Goal: Task Accomplishment & Management: Use online tool/utility

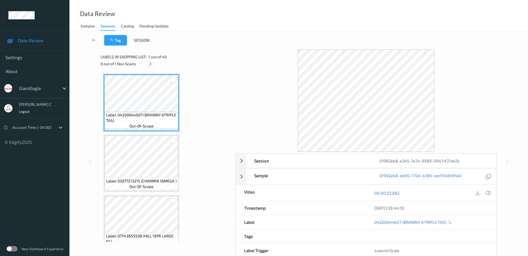
click at [149, 64] on icon at bounding box center [150, 63] width 5 height 5
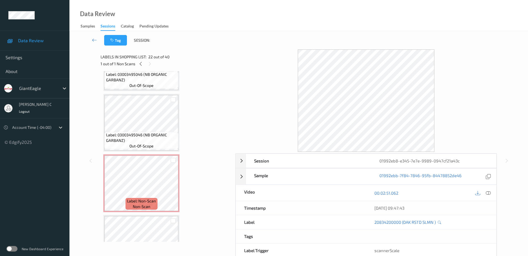
scroll to position [963, 0]
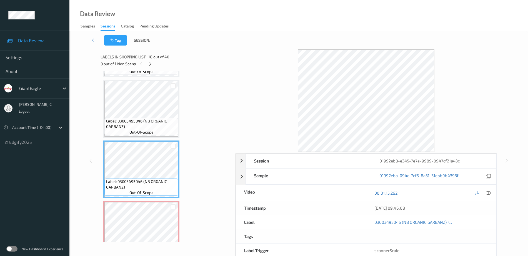
click at [489, 196] on div at bounding box center [489, 193] width 8 height 8
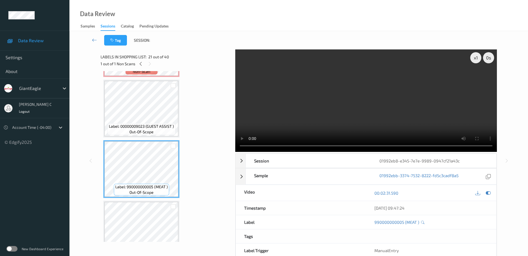
scroll to position [1102, 0]
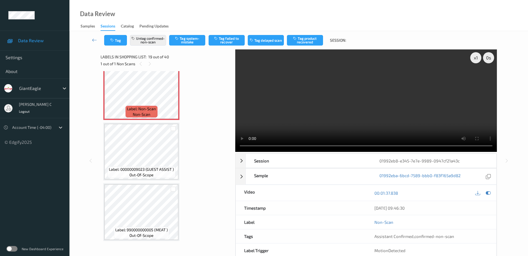
click at [302, 42] on button "Tag product recovered" at bounding box center [305, 40] width 36 height 11
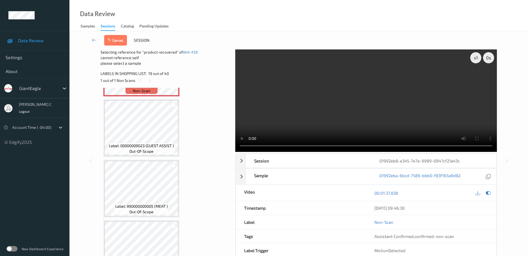
scroll to position [1172, 0]
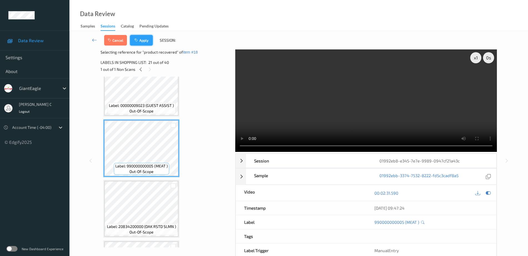
click at [146, 37] on button "Apply" at bounding box center [141, 40] width 23 height 11
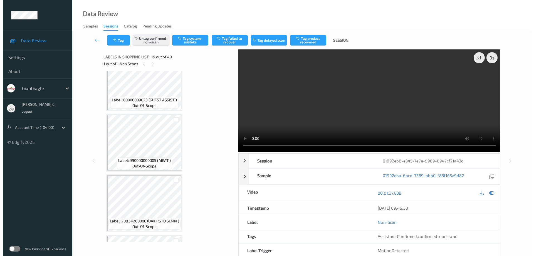
scroll to position [1033, 0]
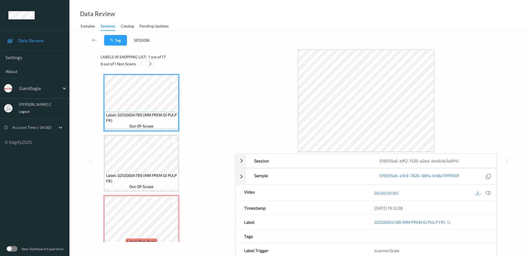
click at [151, 64] on icon at bounding box center [150, 63] width 5 height 5
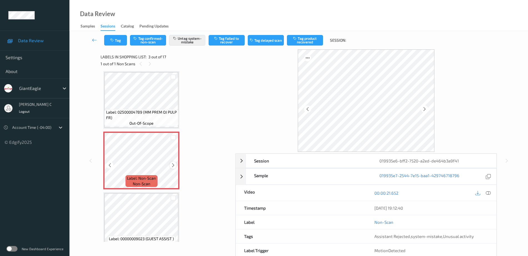
click at [173, 164] on icon at bounding box center [173, 165] width 5 height 5
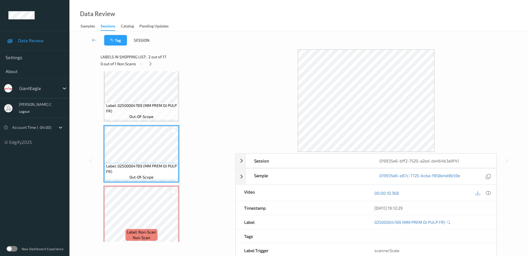
scroll to position [0, 0]
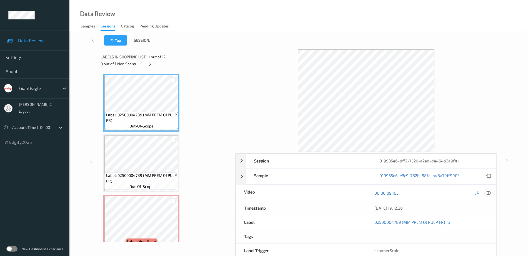
click at [485, 193] on div at bounding box center [489, 193] width 8 height 8
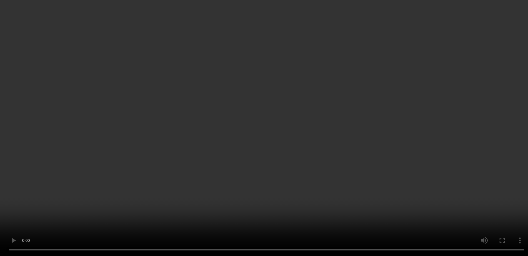
scroll to position [174, 0]
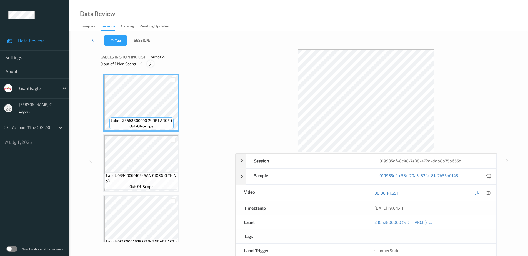
click at [150, 63] on icon at bounding box center [150, 63] width 5 height 5
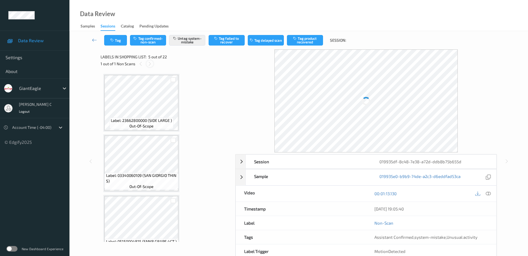
scroll to position [185, 0]
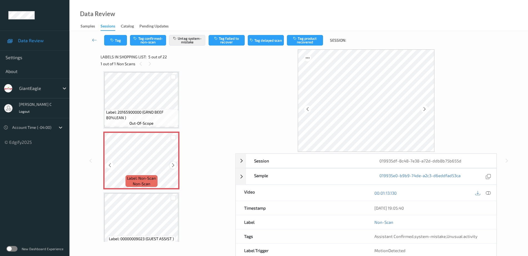
click at [172, 165] on icon at bounding box center [173, 165] width 5 height 5
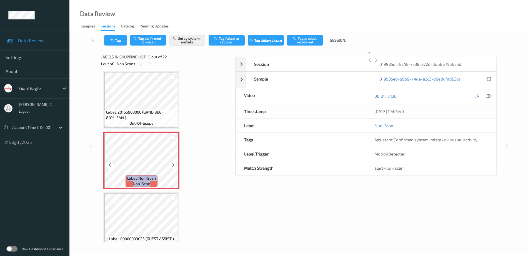
click at [172, 165] on icon at bounding box center [173, 165] width 5 height 5
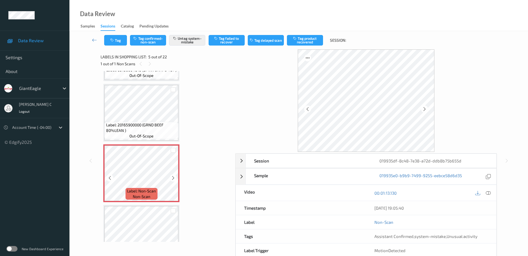
scroll to position [150, 0]
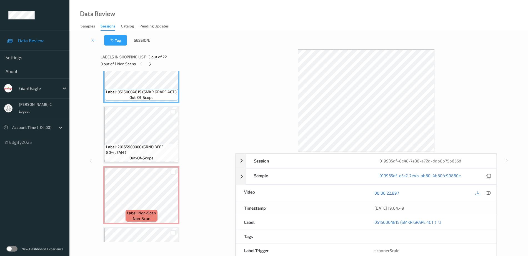
click at [488, 190] on div at bounding box center [489, 193] width 8 height 8
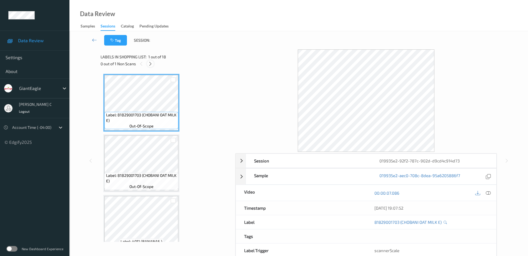
click at [151, 63] on icon at bounding box center [150, 63] width 5 height 5
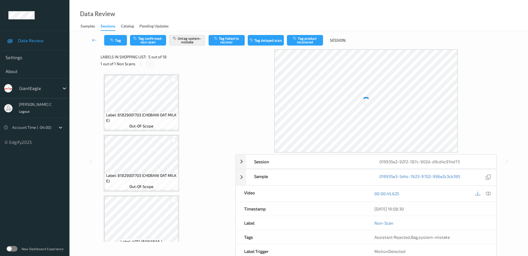
scroll to position [185, 0]
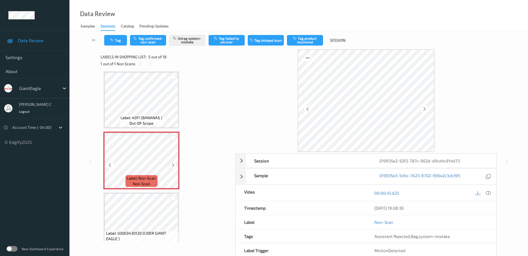
click at [174, 165] on icon at bounding box center [173, 165] width 5 height 5
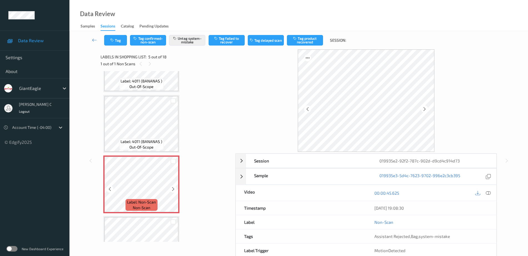
scroll to position [150, 0]
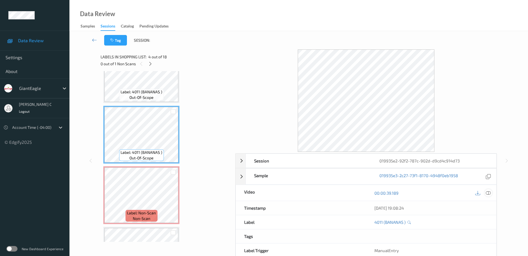
click at [487, 193] on icon at bounding box center [488, 193] width 5 height 5
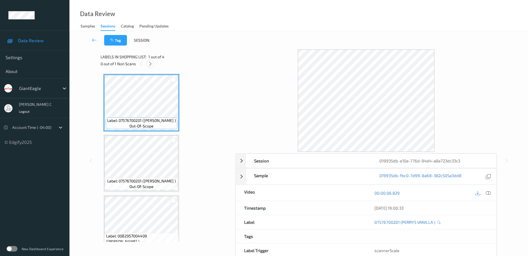
click at [151, 62] on icon at bounding box center [150, 63] width 5 height 5
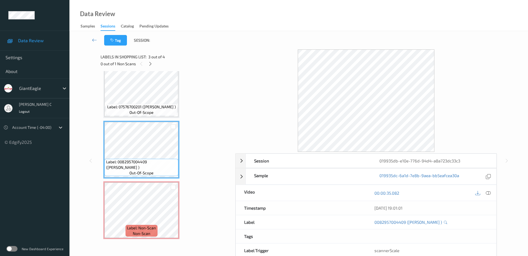
scroll to position [28, 0]
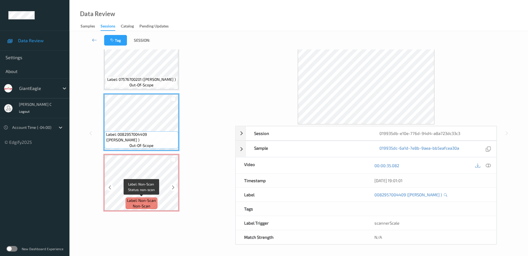
click at [149, 198] on span "Label: Non-Scan" at bounding box center [141, 201] width 29 height 6
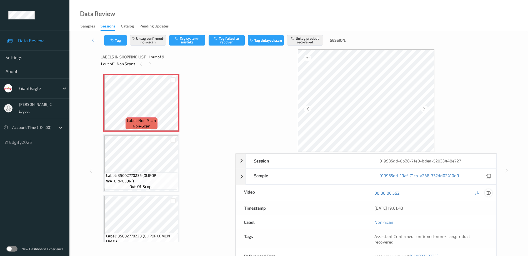
click at [487, 193] on icon at bounding box center [488, 193] width 5 height 5
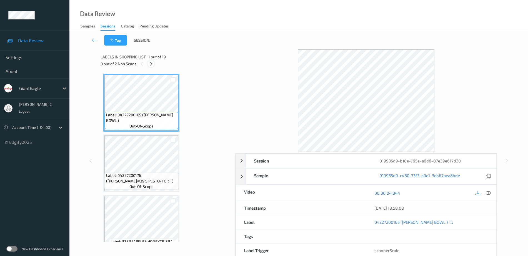
click at [150, 64] on icon at bounding box center [151, 63] width 5 height 5
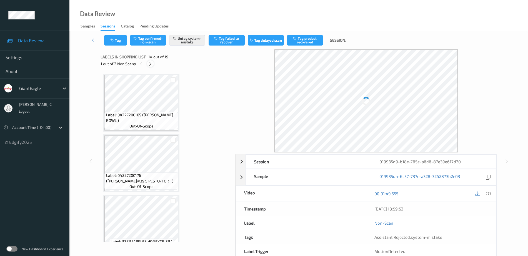
scroll to position [730, 0]
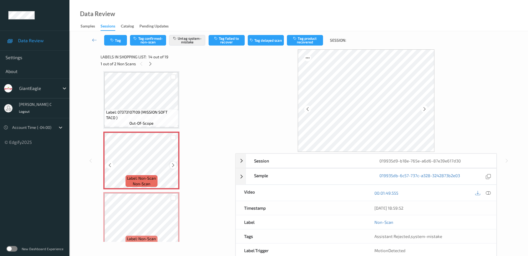
click at [171, 165] on icon at bounding box center [173, 165] width 5 height 5
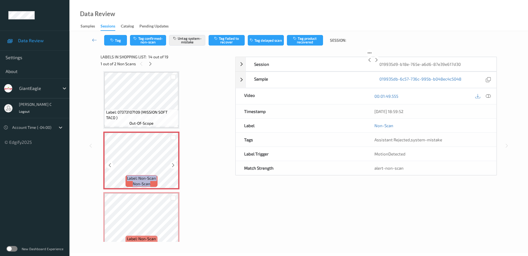
click at [171, 165] on icon at bounding box center [173, 165] width 5 height 5
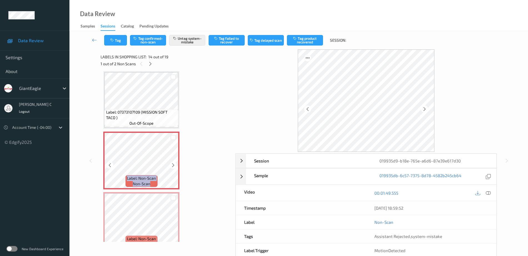
click at [171, 165] on icon at bounding box center [173, 165] width 5 height 5
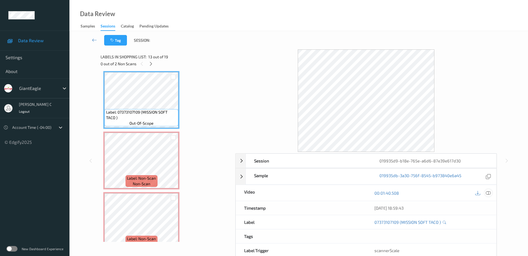
click at [489, 191] on icon at bounding box center [488, 193] width 5 height 5
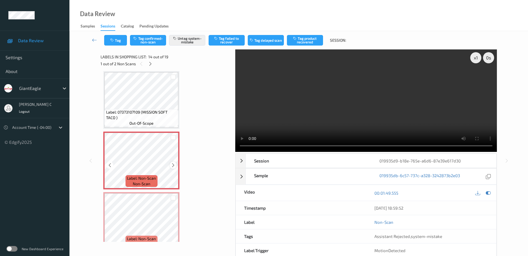
click at [173, 167] on icon at bounding box center [173, 165] width 5 height 5
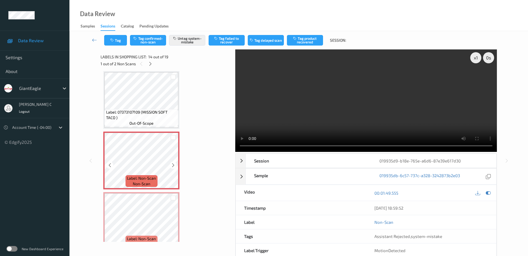
click at [173, 167] on icon at bounding box center [173, 165] width 5 height 5
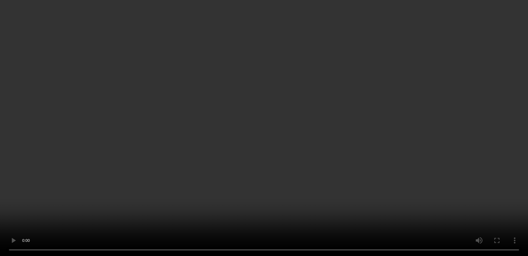
scroll to position [834, 0]
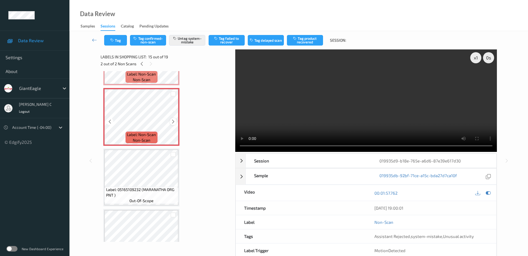
click at [173, 122] on icon at bounding box center [173, 121] width 5 height 5
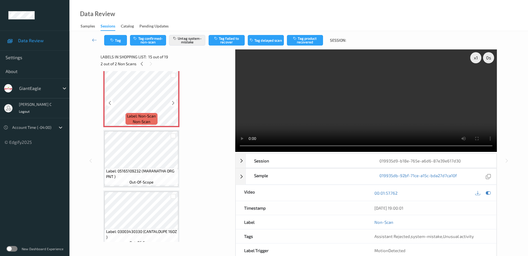
scroll to position [869, 0]
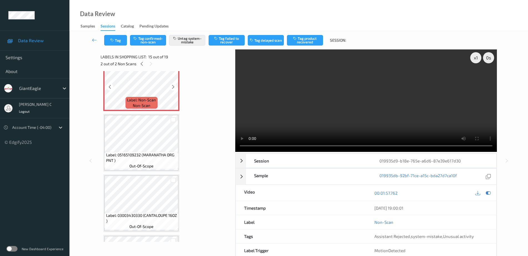
click at [140, 153] on span "Label: 05165109232 (MARANATHA ORG PNT )" at bounding box center [141, 157] width 71 height 11
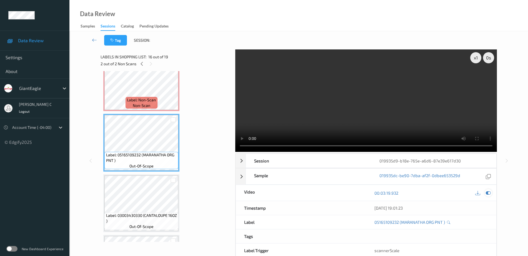
click at [491, 192] on icon at bounding box center [488, 193] width 5 height 5
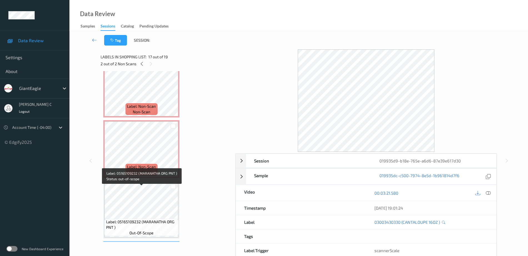
scroll to position [765, 0]
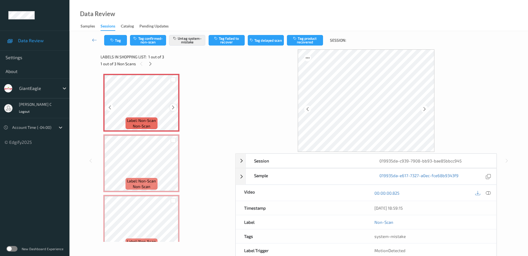
click at [170, 108] on div at bounding box center [173, 107] width 7 height 7
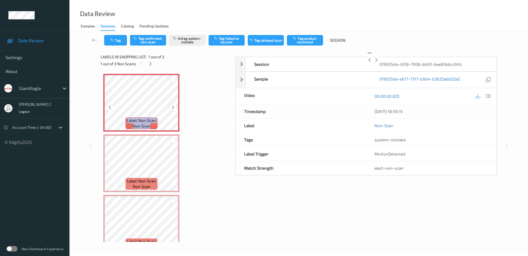
click at [170, 108] on div at bounding box center [173, 107] width 7 height 7
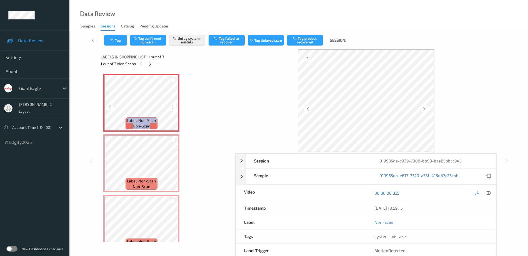
click at [170, 108] on div at bounding box center [173, 107] width 7 height 7
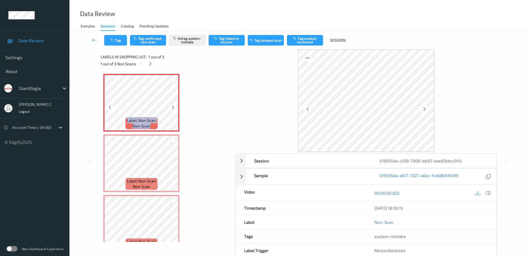
click at [170, 108] on div at bounding box center [173, 107] width 7 height 7
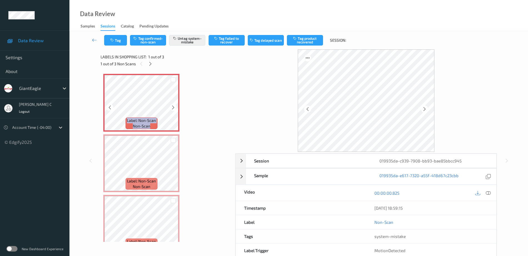
click at [170, 108] on div at bounding box center [173, 107] width 7 height 7
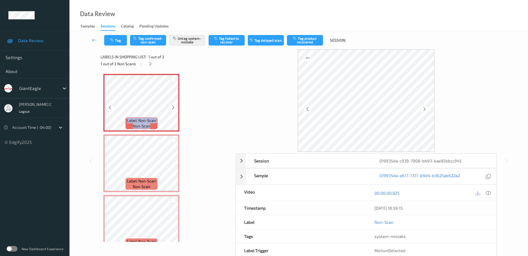
click at [170, 108] on div at bounding box center [173, 107] width 7 height 7
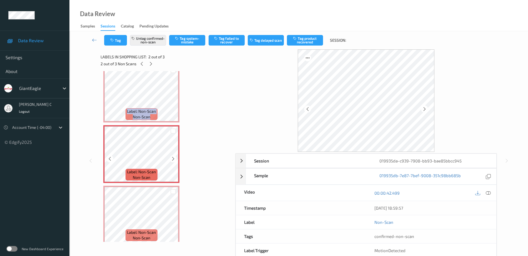
scroll to position [14, 0]
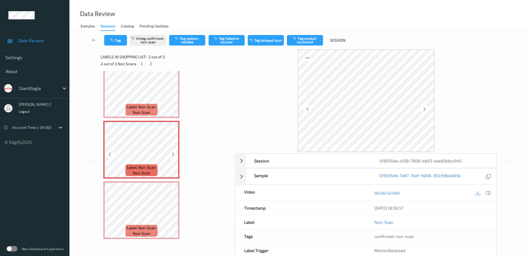
click at [142, 174] on span "non-scan" at bounding box center [142, 173] width 18 height 6
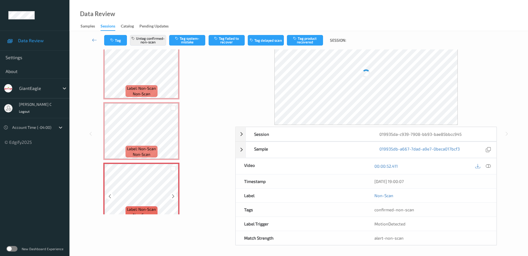
scroll to position [0, 0]
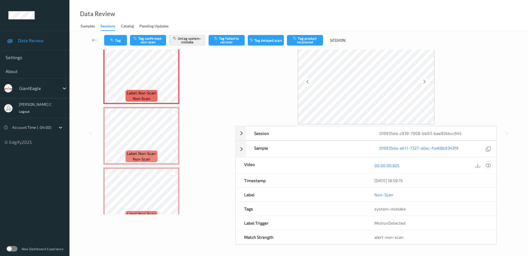
click at [490, 165] on icon at bounding box center [488, 165] width 5 height 5
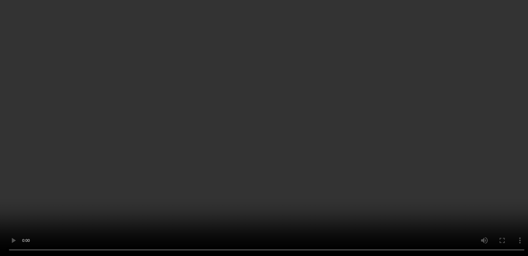
scroll to position [14, 0]
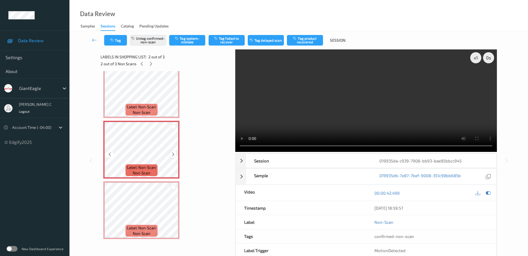
click at [172, 155] on icon at bounding box center [173, 154] width 5 height 5
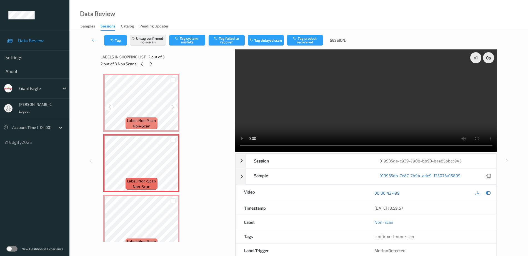
click at [153, 118] on span "Label: Non-Scan" at bounding box center [141, 121] width 29 height 6
click at [174, 171] on div at bounding box center [173, 168] width 7 height 7
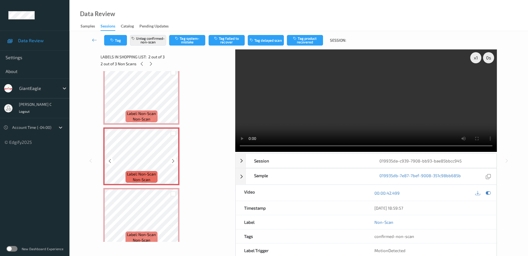
scroll to position [14, 0]
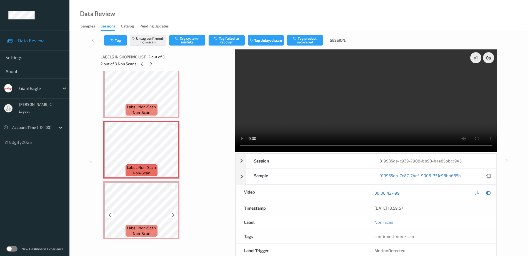
click at [146, 182] on div "Label: Non-Scan non-scan" at bounding box center [141, 211] width 76 height 58
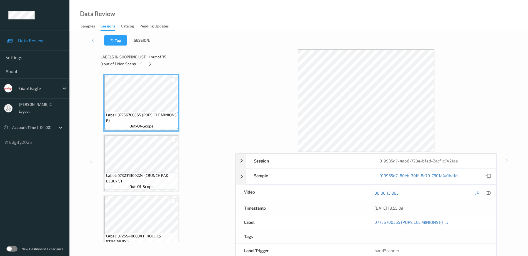
click at [151, 61] on icon at bounding box center [150, 63] width 5 height 5
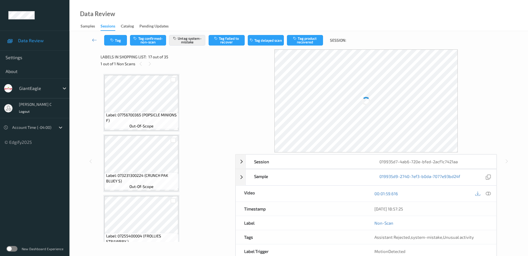
scroll to position [912, 0]
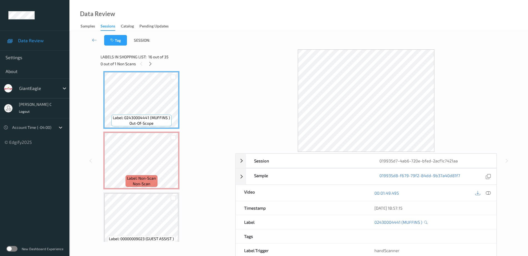
drag, startPoint x: 486, startPoint y: 193, endPoint x: 445, endPoint y: 189, distance: 41.6
click at [486, 193] on icon at bounding box center [488, 193] width 5 height 5
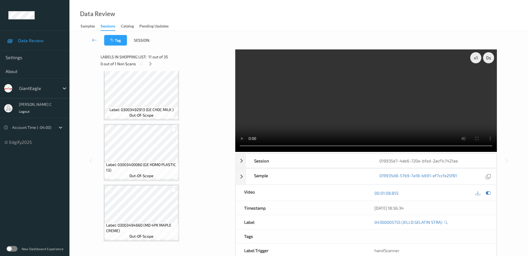
scroll to position [842, 0]
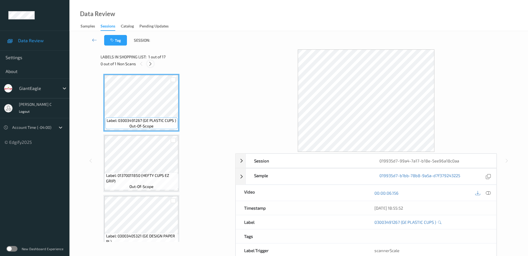
click at [150, 64] on icon at bounding box center [150, 63] width 5 height 5
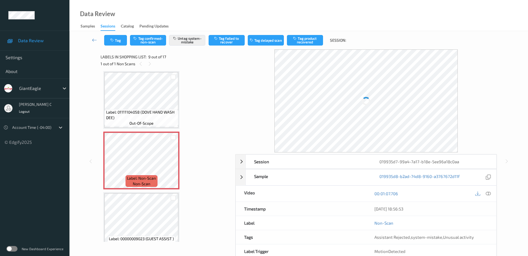
click at [148, 180] on span "Label: Non-Scan" at bounding box center [141, 179] width 29 height 6
click at [174, 166] on icon at bounding box center [173, 165] width 5 height 5
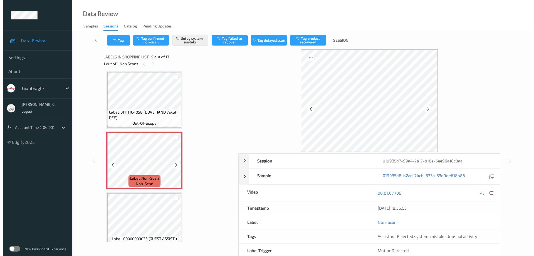
scroll to position [392, 0]
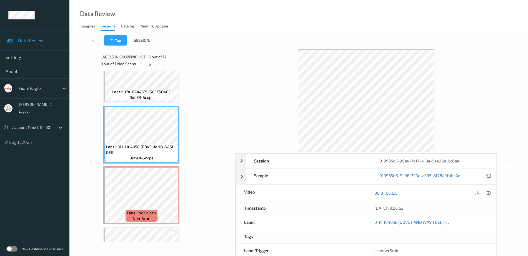
click at [487, 195] on icon at bounding box center [488, 193] width 5 height 5
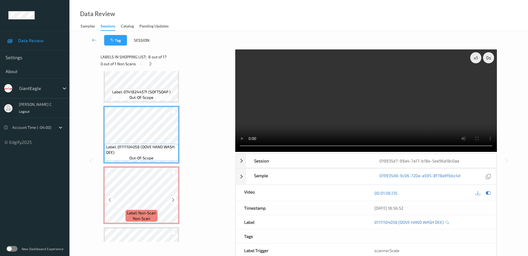
click at [152, 210] on span "Label: Non-Scan" at bounding box center [141, 213] width 29 height 6
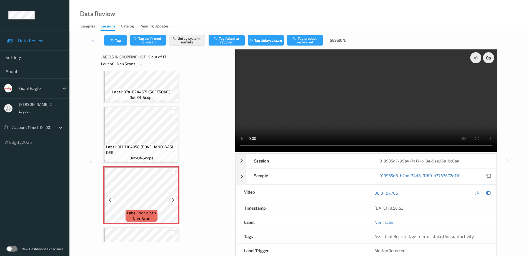
click at [175, 201] on icon at bounding box center [173, 200] width 5 height 5
click at [117, 40] on button "Tag" at bounding box center [115, 40] width 23 height 11
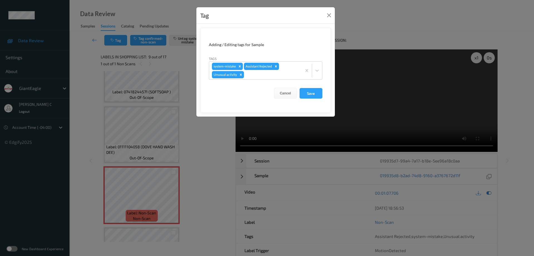
drag, startPoint x: 242, startPoint y: 74, endPoint x: 249, endPoint y: 82, distance: 10.9
click at [242, 74] on icon "Remove Unusual activity" at bounding box center [241, 75] width 4 height 4
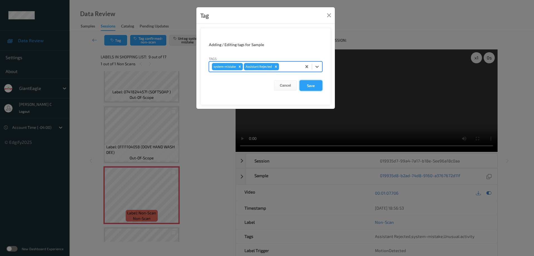
click at [307, 88] on button "Save" at bounding box center [310, 85] width 23 height 11
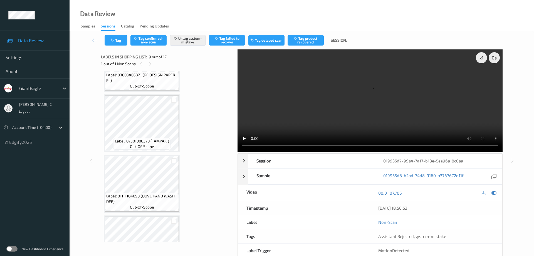
scroll to position [149, 0]
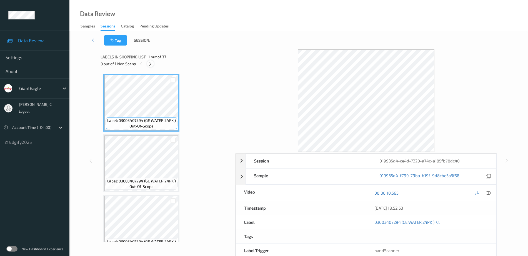
click at [151, 65] on icon at bounding box center [150, 63] width 5 height 5
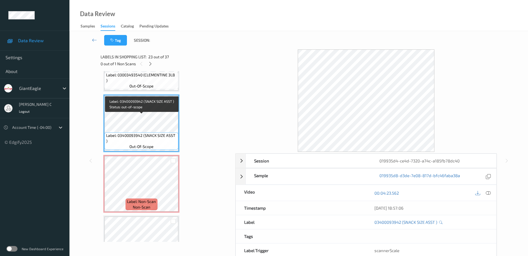
scroll to position [1301, 0]
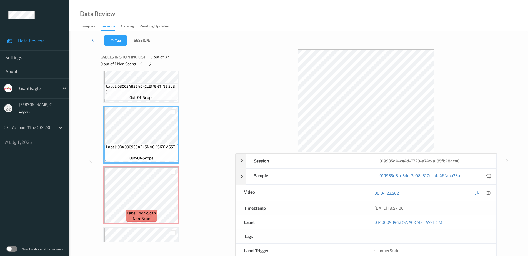
click at [155, 86] on span "Label: 03003493540 (CLEMENTINE 3LB )" at bounding box center [141, 89] width 71 height 11
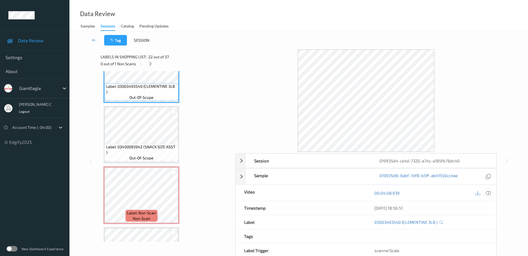
click at [490, 194] on icon at bounding box center [488, 193] width 5 height 5
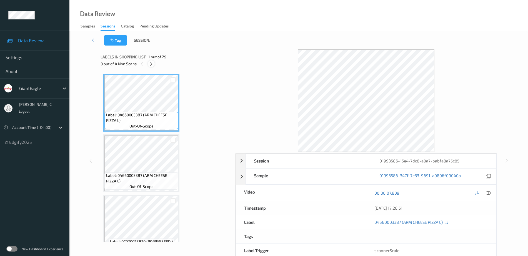
click at [152, 64] on icon at bounding box center [151, 63] width 5 height 5
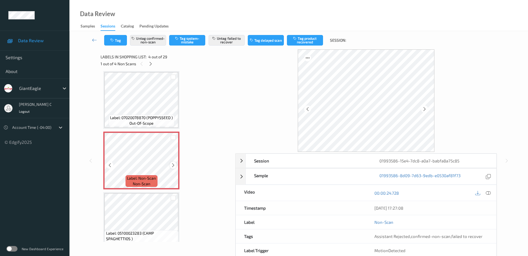
click at [174, 164] on icon at bounding box center [173, 165] width 5 height 5
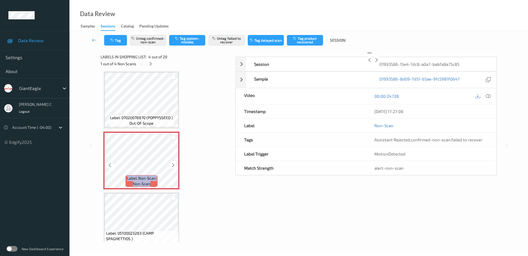
click at [174, 164] on icon at bounding box center [173, 165] width 5 height 5
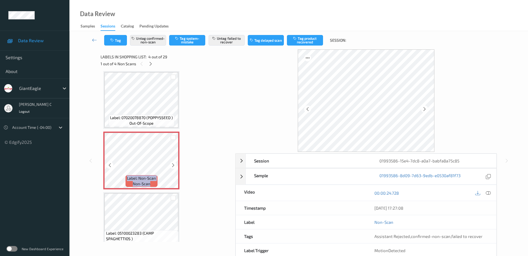
click at [174, 164] on icon at bounding box center [173, 165] width 5 height 5
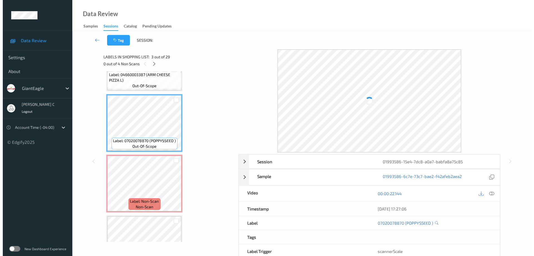
scroll to position [89, 0]
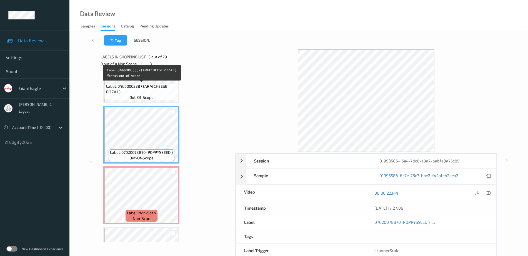
click at [143, 85] on span "Label: 04660003387 (ARM CHEESE PIZZA L)" at bounding box center [141, 89] width 71 height 11
click at [488, 191] on icon at bounding box center [488, 193] width 5 height 5
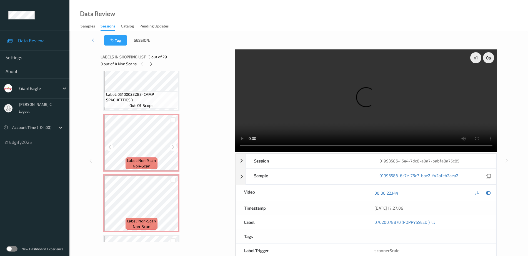
scroll to position [193, 0]
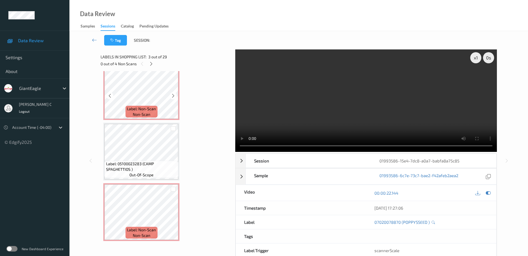
click at [154, 106] on span "Label: Non-Scan" at bounding box center [141, 109] width 29 height 6
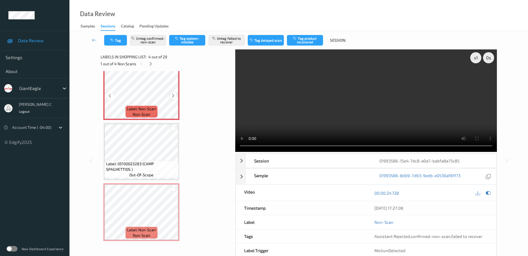
click at [173, 98] on icon at bounding box center [173, 95] width 5 height 5
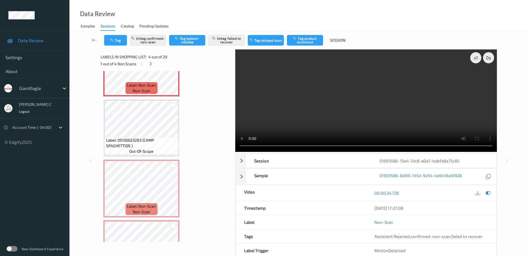
scroll to position [228, 0]
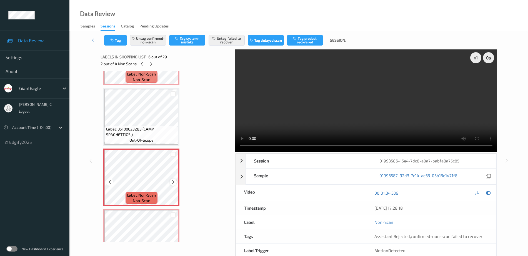
click at [172, 183] on icon at bounding box center [173, 182] width 5 height 5
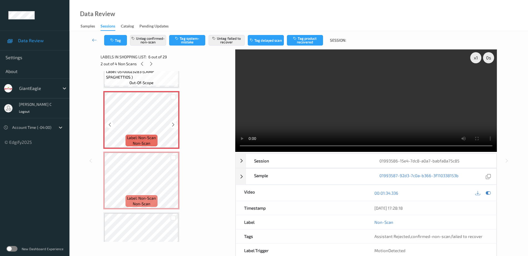
scroll to position [298, 0]
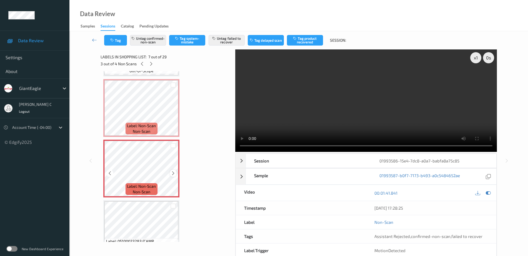
click at [172, 170] on div at bounding box center [173, 173] width 7 height 7
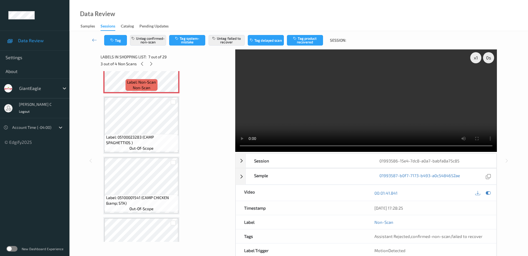
scroll to position [471, 0]
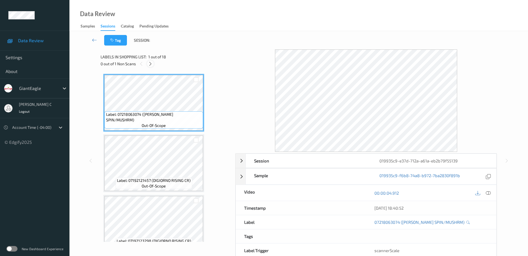
click at [151, 62] on icon at bounding box center [150, 63] width 5 height 5
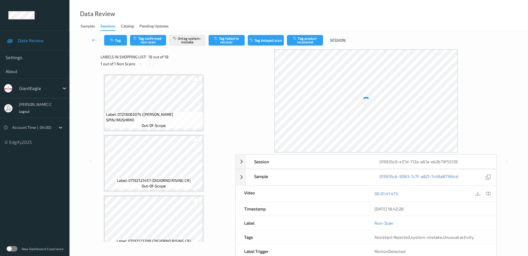
scroll to position [923, 0]
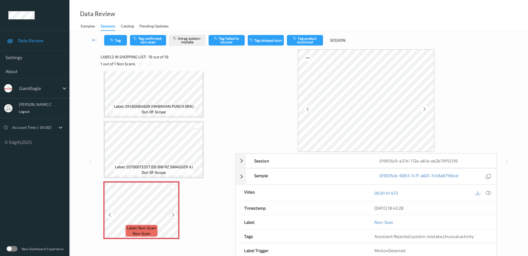
click at [173, 216] on icon at bounding box center [173, 215] width 5 height 5
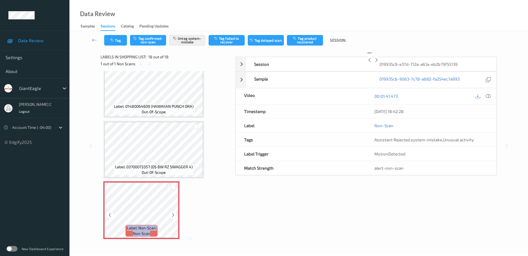
click at [173, 216] on icon at bounding box center [173, 215] width 5 height 5
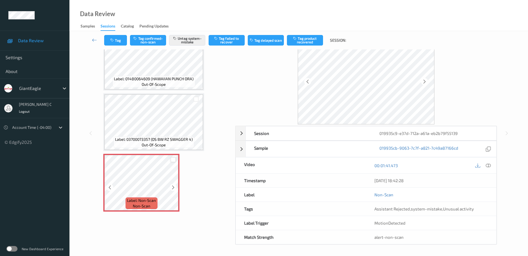
scroll to position [0, 0]
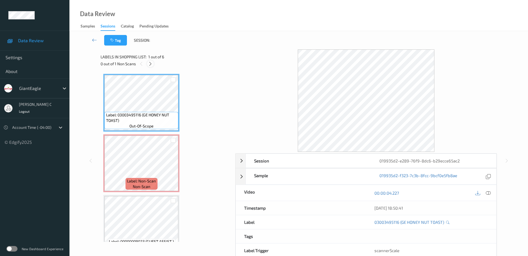
click at [151, 64] on icon at bounding box center [150, 63] width 5 height 5
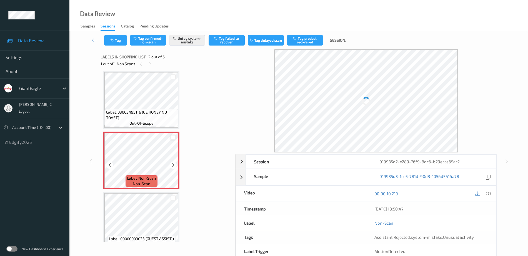
click at [171, 166] on icon at bounding box center [173, 165] width 5 height 5
click at [172, 164] on icon at bounding box center [173, 165] width 5 height 5
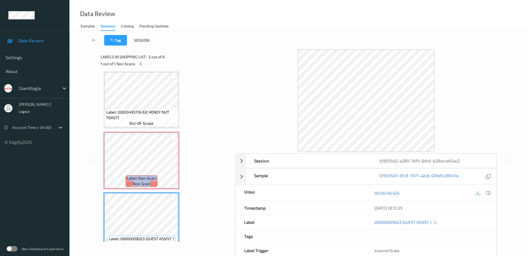
scroll to position [0, 0]
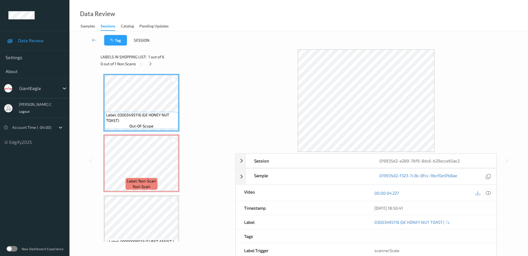
click at [485, 194] on div at bounding box center [489, 193] width 8 height 8
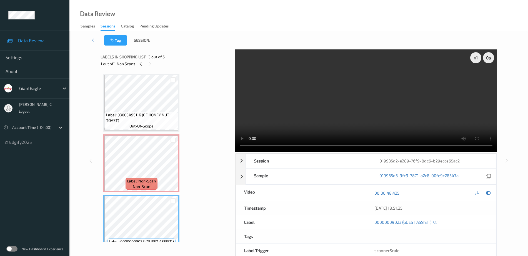
click at [149, 132] on div "Label: 03003495116 (GE HONEY NUT TOAST) out-of-scope Label: Non-Scan non-scan L…" at bounding box center [165, 254] width 125 height 361
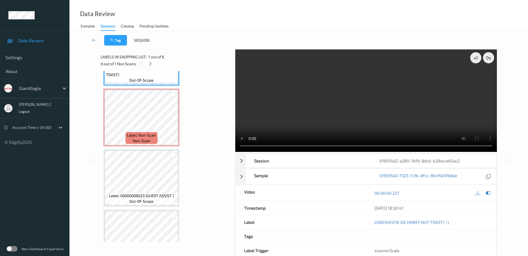
scroll to position [35, 0]
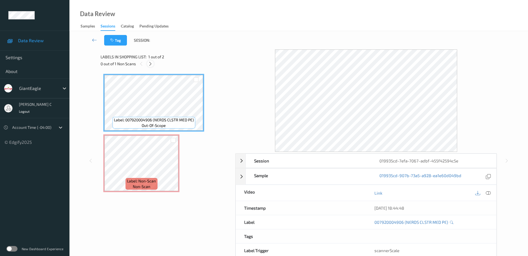
click at [152, 63] on icon at bounding box center [150, 63] width 5 height 5
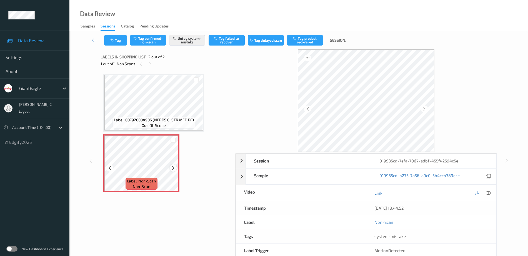
click at [171, 167] on icon at bounding box center [173, 168] width 5 height 5
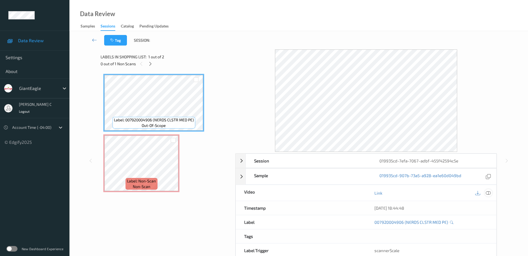
click at [488, 191] on icon at bounding box center [488, 193] width 5 height 5
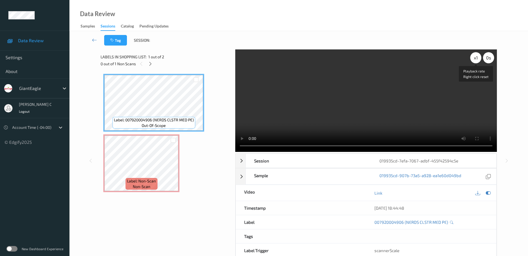
click at [476, 61] on div "x 1" at bounding box center [476, 57] width 11 height 11
click at [476, 61] on div "x 2" at bounding box center [476, 57] width 11 height 11
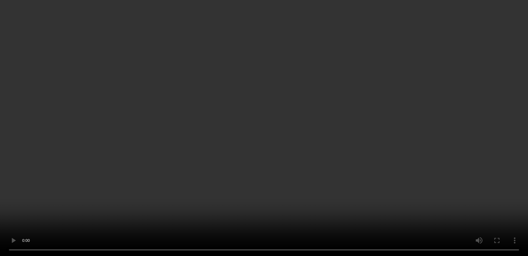
scroll to position [28, 0]
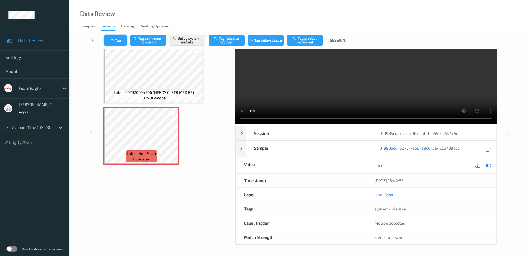
click at [116, 41] on button "Tag" at bounding box center [115, 40] width 23 height 11
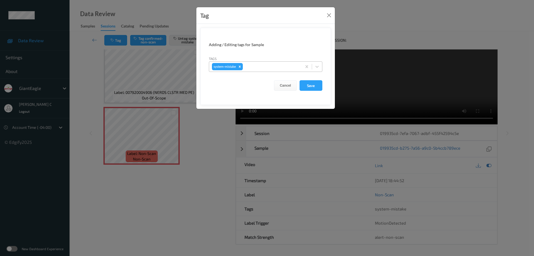
click at [256, 68] on div at bounding box center [271, 66] width 55 height 7
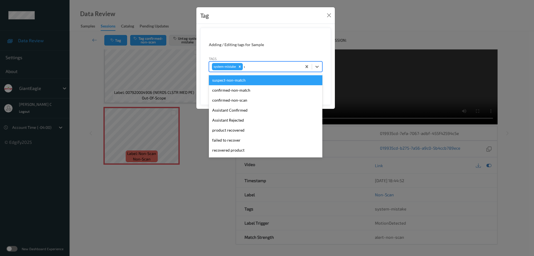
type input "un"
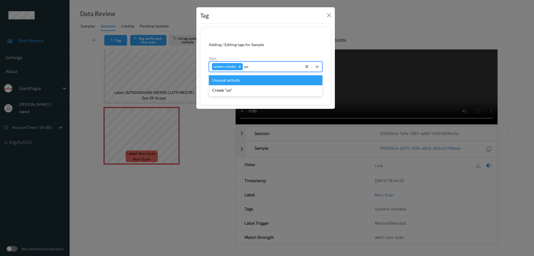
click at [224, 82] on div "Unusual activity" at bounding box center [265, 80] width 113 height 10
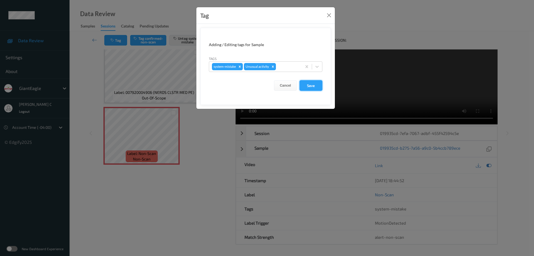
click at [310, 87] on button "Save" at bounding box center [310, 85] width 23 height 11
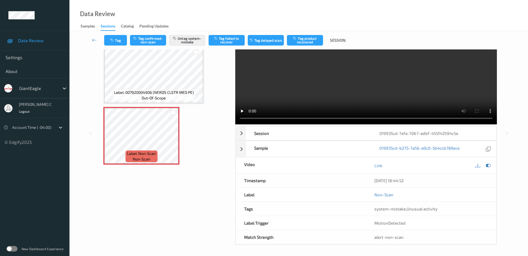
scroll to position [0, 0]
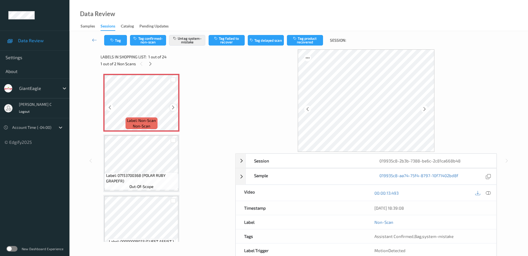
click at [172, 107] on icon at bounding box center [173, 107] width 5 height 5
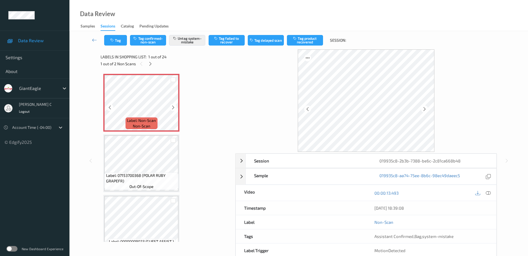
click at [172, 107] on icon at bounding box center [173, 107] width 5 height 5
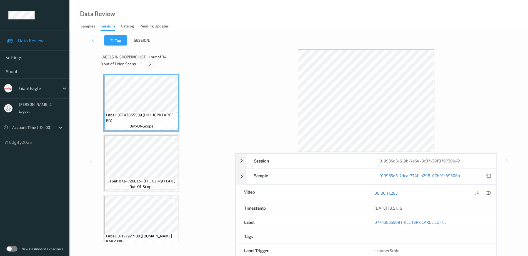
click at [149, 61] on div at bounding box center [150, 63] width 7 height 7
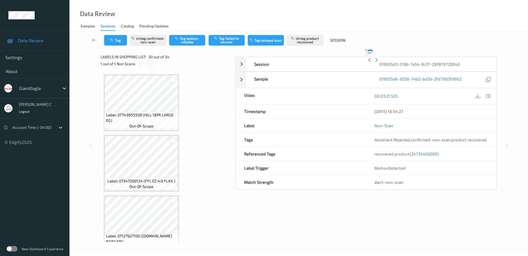
scroll to position [1699, 0]
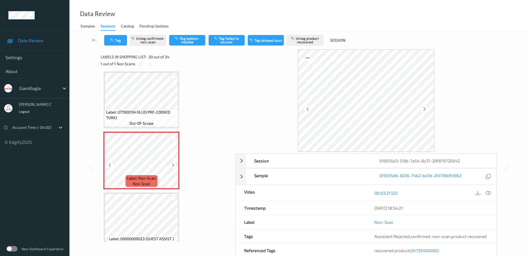
click at [171, 164] on icon at bounding box center [173, 165] width 5 height 5
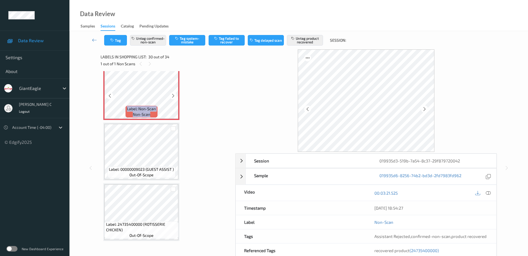
scroll to position [1734, 0]
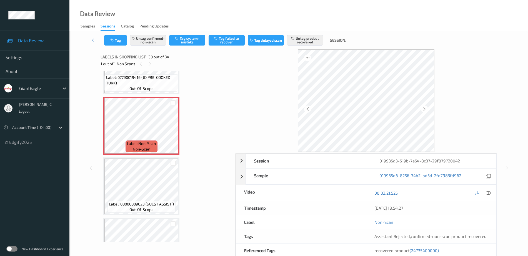
click at [176, 129] on div at bounding box center [173, 130] width 7 height 7
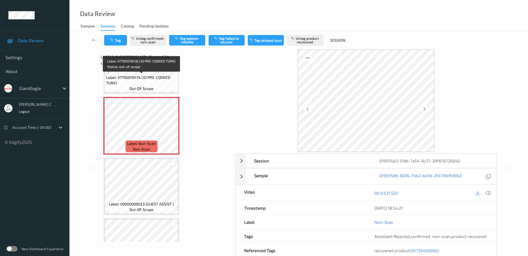
click at [145, 74] on div "Label: 07790019416 (JD PRE-COOKED TURK) out-of-scope" at bounding box center [142, 82] width 74 height 17
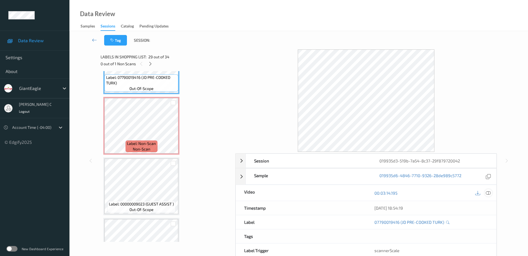
click at [488, 195] on icon at bounding box center [488, 193] width 5 height 5
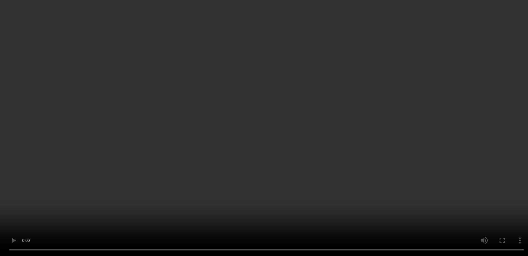
scroll to position [1769, 0]
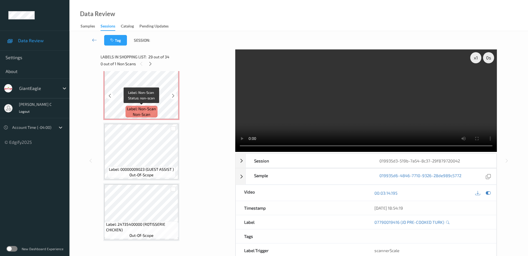
click at [135, 106] on span "Label: Non-Scan" at bounding box center [141, 109] width 29 height 6
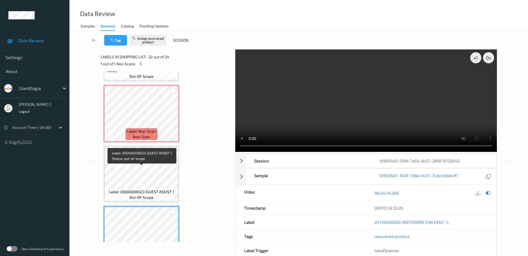
scroll to position [1734, 0]
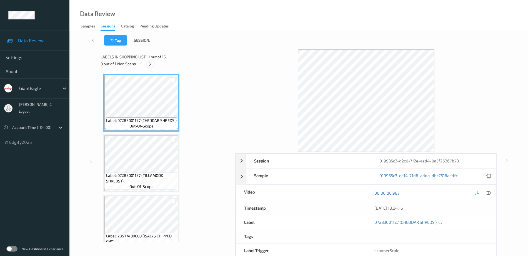
click at [153, 63] on div at bounding box center [150, 63] width 7 height 7
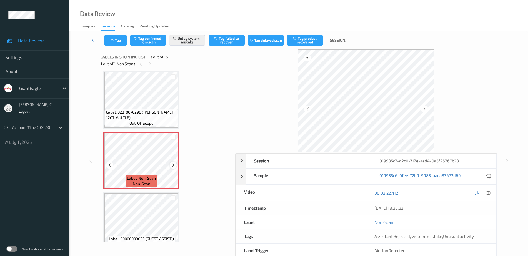
click at [175, 165] on icon at bounding box center [173, 165] width 5 height 5
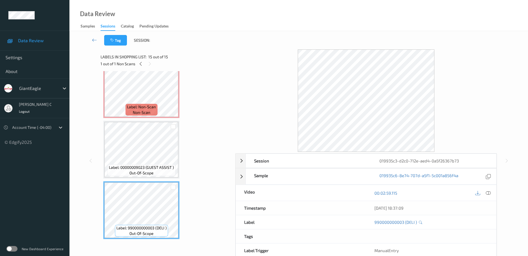
scroll to position [637, 0]
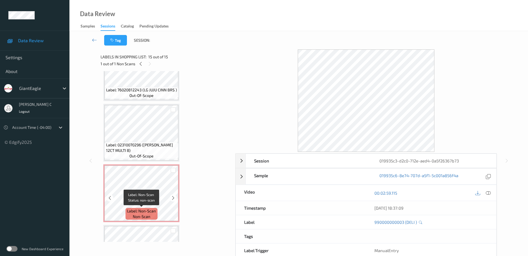
click at [151, 212] on span "Label: Non-Scan" at bounding box center [141, 211] width 29 height 6
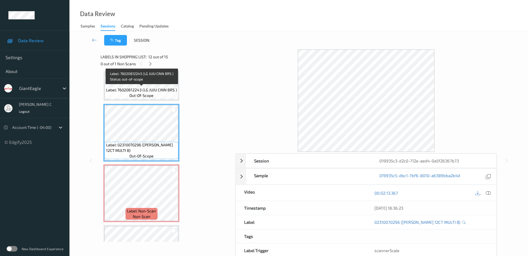
drag, startPoint x: 158, startPoint y: 89, endPoint x: 164, endPoint y: 146, distance: 57.6
click at [158, 88] on span "Label: 76020812243 (LG JUJU CINN BRS )" at bounding box center [141, 90] width 71 height 6
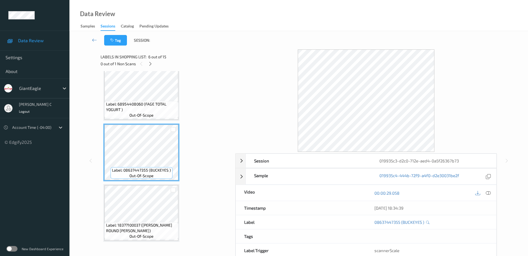
scroll to position [289, 0]
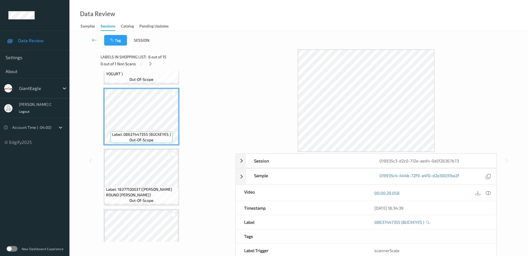
click at [162, 207] on div "Label: 07283001127 (CHEDDAR SHREDS ) out-of-scope Label: 07283001137 (TILLAMOOK…" at bounding box center [165, 238] width 125 height 906
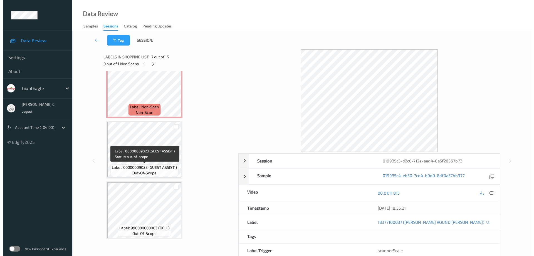
scroll to position [637, 0]
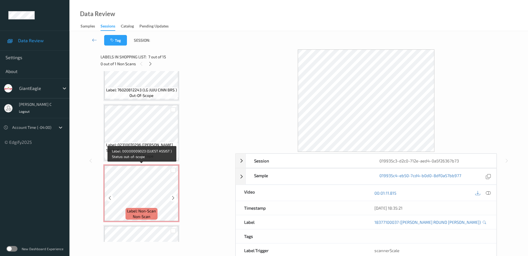
click at [159, 165] on div "Label: Non-Scan non-scan" at bounding box center [141, 194] width 76 height 58
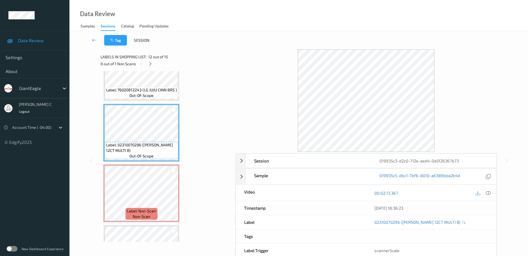
click at [489, 193] on icon at bounding box center [488, 193] width 5 height 5
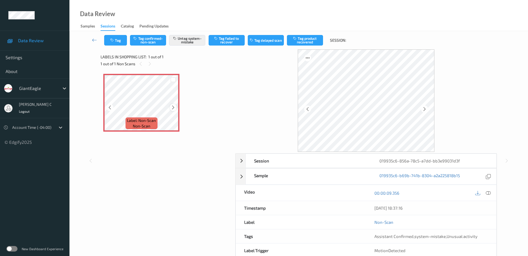
click at [173, 108] on icon at bounding box center [173, 107] width 5 height 5
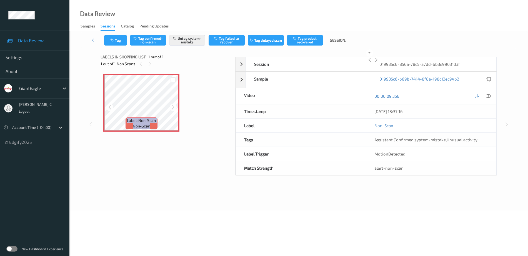
click at [173, 108] on icon at bounding box center [173, 107] width 5 height 5
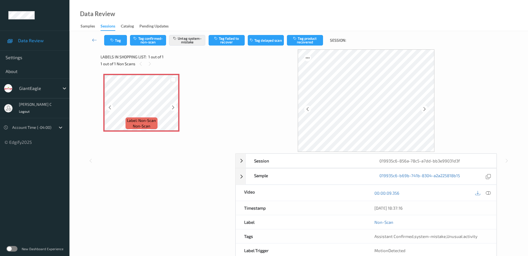
click at [173, 108] on icon at bounding box center [173, 107] width 5 height 5
click at [489, 193] on icon at bounding box center [488, 193] width 5 height 5
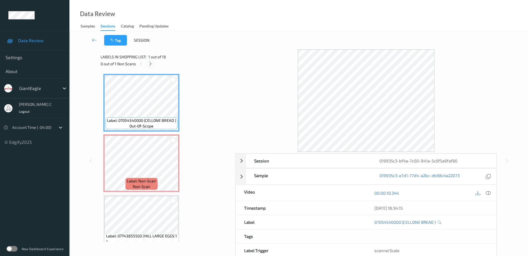
click at [150, 62] on icon at bounding box center [150, 63] width 5 height 5
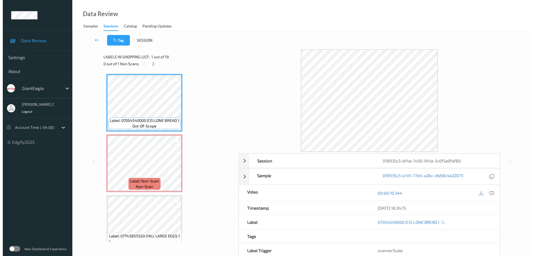
scroll to position [3, 0]
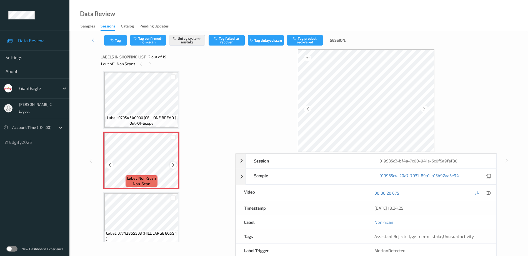
click at [171, 166] on icon at bounding box center [173, 165] width 5 height 5
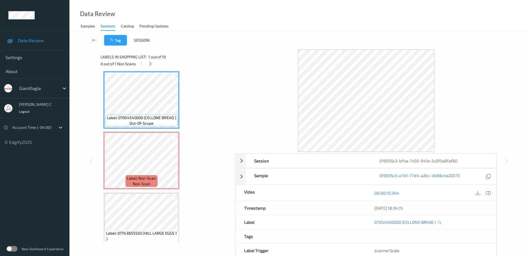
click at [486, 195] on div at bounding box center [489, 193] width 8 height 8
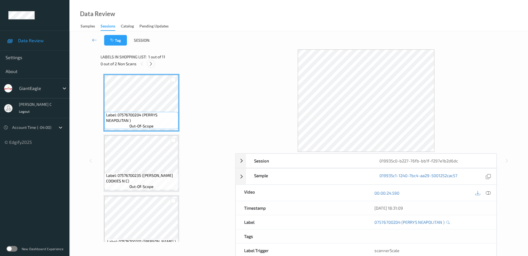
click at [151, 65] on icon at bounding box center [151, 63] width 5 height 5
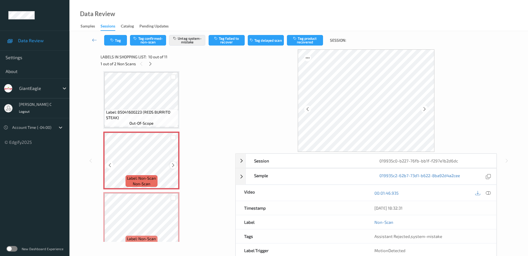
click at [175, 165] on icon at bounding box center [173, 165] width 5 height 5
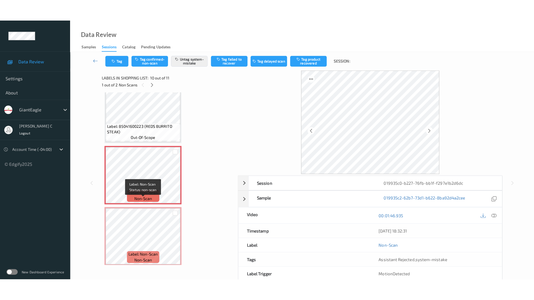
scroll to position [498, 0]
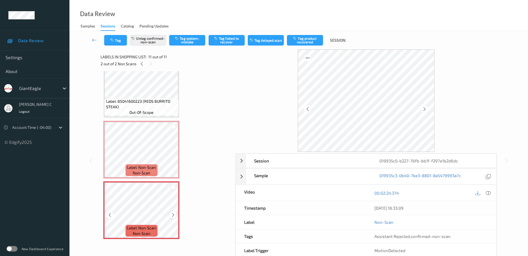
click at [171, 215] on icon at bounding box center [173, 215] width 5 height 5
click at [150, 104] on span "Label: 85041600223 (REDS BURRITO STEAK)" at bounding box center [141, 104] width 71 height 11
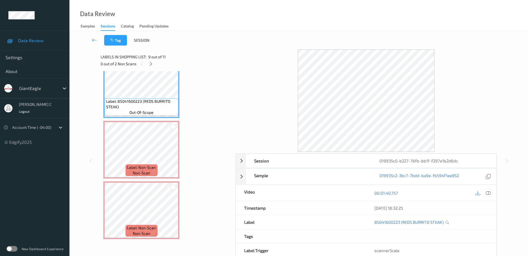
click at [487, 192] on icon at bounding box center [488, 193] width 5 height 5
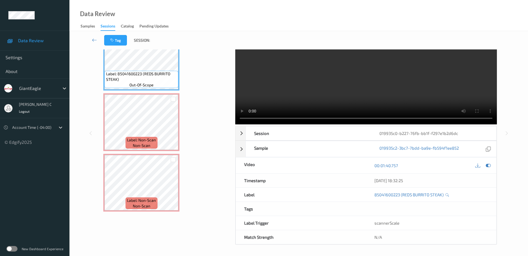
scroll to position [0, 0]
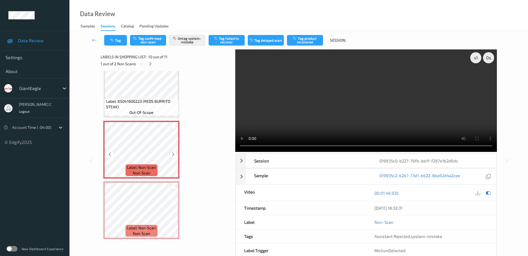
click at [175, 154] on icon at bounding box center [173, 154] width 5 height 5
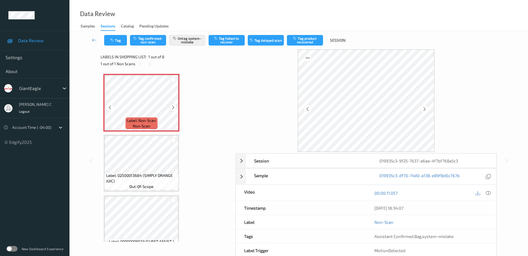
click at [173, 108] on icon at bounding box center [173, 107] width 5 height 5
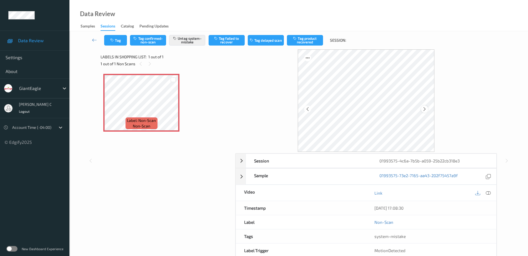
click at [424, 108] on icon at bounding box center [425, 109] width 5 height 5
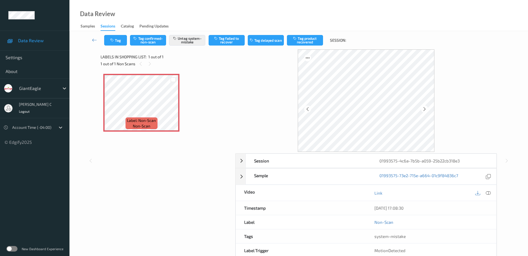
click at [424, 108] on icon at bounding box center [425, 109] width 5 height 5
click at [488, 191] on icon at bounding box center [488, 193] width 5 height 5
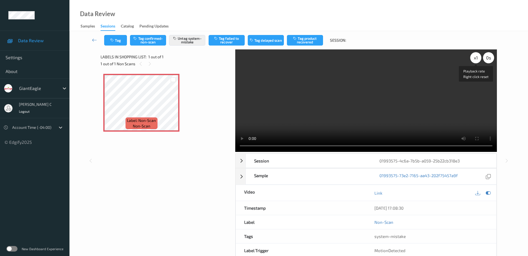
click at [474, 56] on div "x 1" at bounding box center [476, 57] width 11 height 11
click at [173, 106] on icon at bounding box center [173, 107] width 5 height 5
click at [113, 42] on button "Tag" at bounding box center [115, 40] width 23 height 11
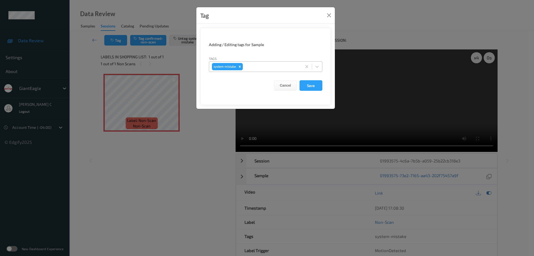
click at [257, 65] on div at bounding box center [271, 66] width 55 height 7
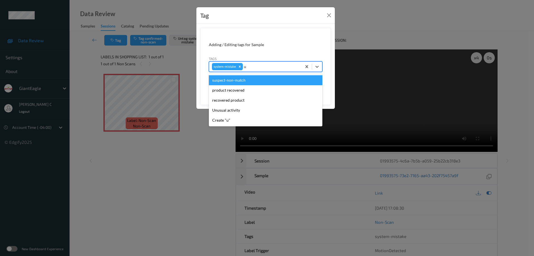
type input "un"
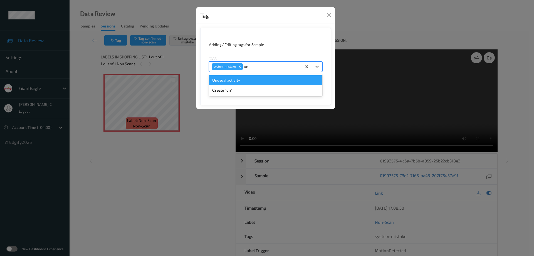
click at [227, 82] on div "Unusual activity" at bounding box center [265, 80] width 113 height 10
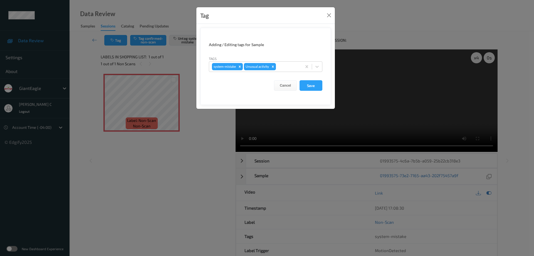
click at [314, 91] on form "Adding / Editing tags for Sample Tags system-mistake Unusual activity Cancel Sa…" at bounding box center [265, 66] width 131 height 77
click at [314, 86] on button "Save" at bounding box center [310, 85] width 23 height 11
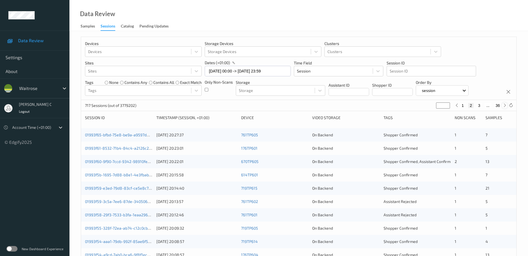
click at [505, 106] on icon at bounding box center [505, 105] width 4 height 4
type input "*"
click at [505, 106] on icon at bounding box center [505, 105] width 4 height 4
type input "*"
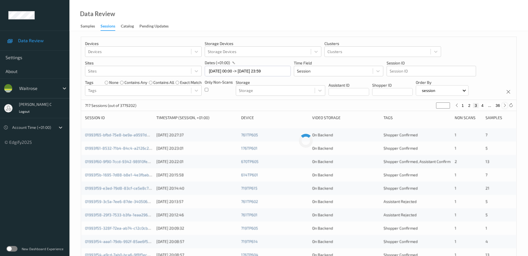
type input "*"
click at [505, 106] on icon at bounding box center [505, 105] width 4 height 4
type input "*"
click at [506, 105] on icon at bounding box center [505, 105] width 4 height 4
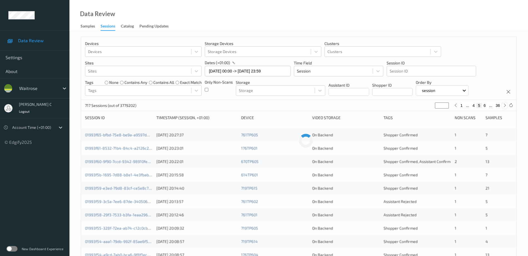
type input "*"
click at [506, 105] on icon at bounding box center [505, 105] width 4 height 4
type input "*"
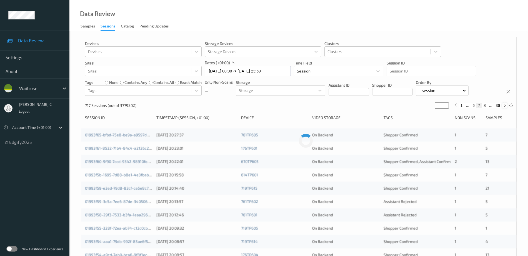
click at [506, 105] on icon at bounding box center [505, 105] width 4 height 4
type input "*"
click at [506, 105] on icon at bounding box center [505, 105] width 4 height 4
type input "*"
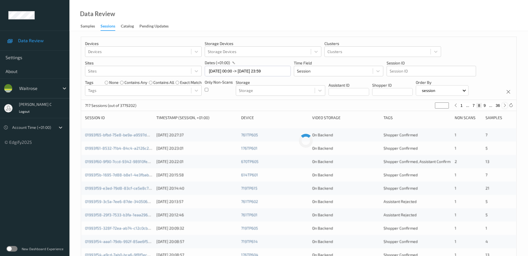
type input "*"
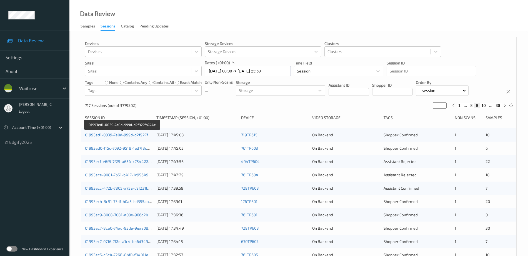
click at [128, 135] on link "01993ed1-0039-7e0d-999d-d2f927fb744e" at bounding box center [122, 135] width 74 height 5
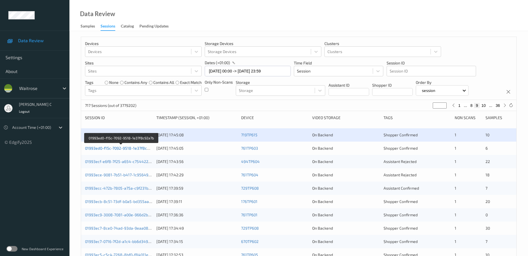
click at [121, 146] on link "01993ed0-f15c-7092-9518-1e37f8c92a7b" at bounding box center [121, 148] width 73 height 5
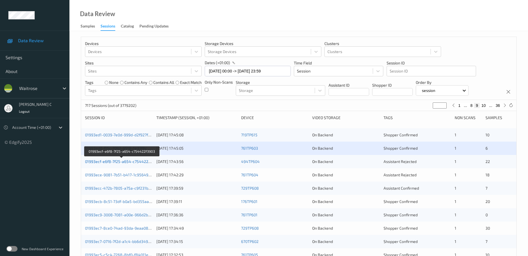
click at [123, 163] on link "01993ecf-e6f8-7f25-a654-c754422f3903" at bounding box center [122, 161] width 74 height 5
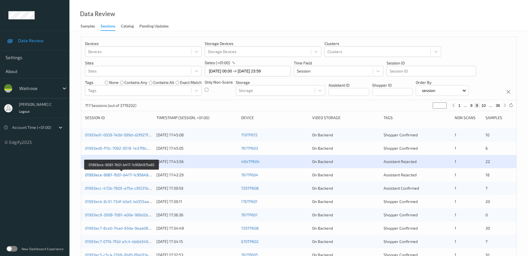
click at [125, 177] on link "01993ece-9081-7b51-b417-1c9564975a65" at bounding box center [122, 175] width 74 height 5
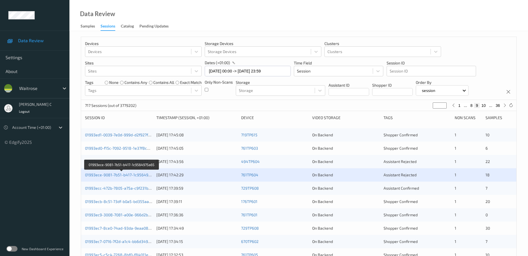
click at [460, 105] on button "1" at bounding box center [460, 105] width 6 height 5
type input "*"
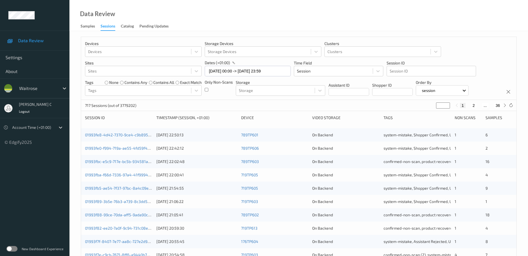
click at [476, 103] on button "2" at bounding box center [474, 105] width 6 height 5
type input "*"
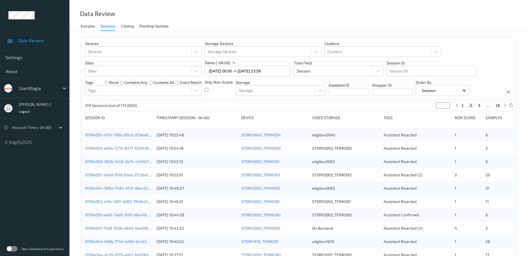
click at [480, 105] on button "3" at bounding box center [480, 105] width 6 height 5
type input "*"
click at [481, 105] on button "4" at bounding box center [483, 105] width 6 height 5
type input "*"
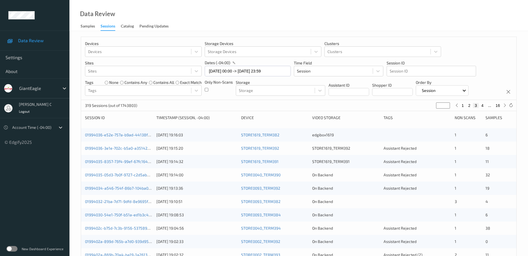
type input "*"
click at [483, 106] on button "5" at bounding box center [485, 105] width 6 height 5
type input "*"
click at [480, 109] on div "319 Sessions (out of 1743803) * 1 ... 4 5 6 ... 16" at bounding box center [299, 105] width 436 height 11
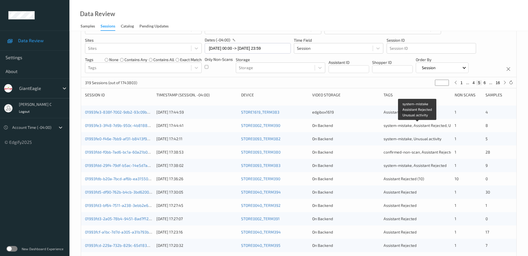
scroll to position [35, 0]
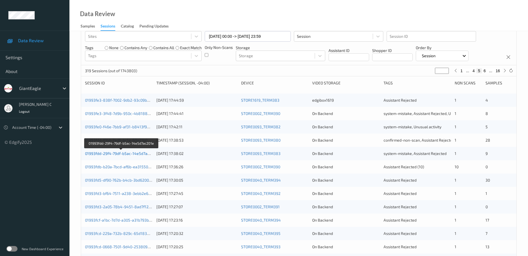
click at [138, 154] on link "01993fdd-29f4-79df-b5ac-14e5d7ac201e" at bounding box center [121, 153] width 73 height 5
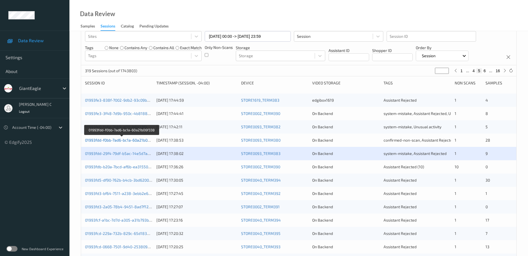
click at [140, 139] on link "01993fdd-f0bb-7ad6-bc1a-60a21b06f338" at bounding box center [121, 140] width 73 height 5
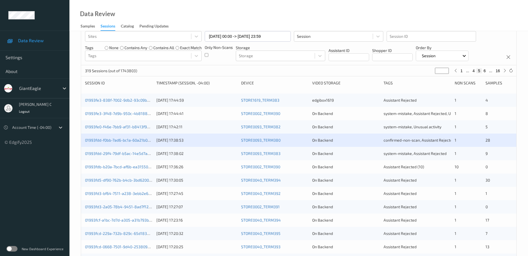
click at [510, 67] on div "319 Sessions (out of 1743803) * 1 ... 4 5 6 ... 16" at bounding box center [299, 70] width 436 height 11
click at [509, 69] on div at bounding box center [511, 71] width 6 height 6
click at [511, 73] on icon at bounding box center [511, 71] width 4 height 4
click at [138, 126] on link "01993fe0-f46e-7bb9-af31-b8413f94af82" at bounding box center [121, 127] width 73 height 5
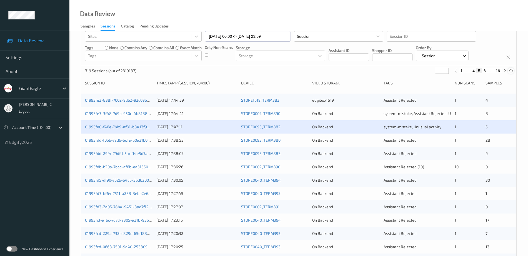
click at [510, 70] on icon at bounding box center [511, 71] width 4 height 4
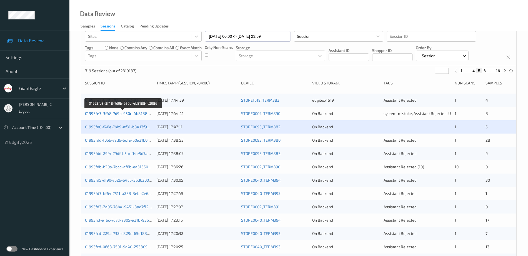
click at [116, 113] on link "01993fe3-3f48-7d9b-950c-4b81884c2986" at bounding box center [123, 113] width 76 height 5
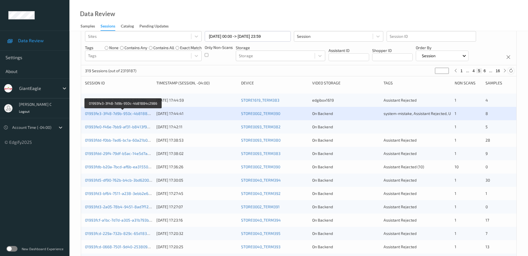
click at [512, 70] on icon at bounding box center [511, 71] width 4 height 4
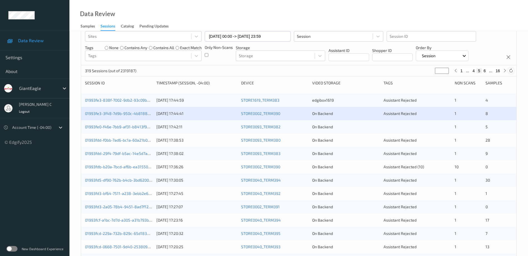
click at [512, 70] on icon at bounding box center [511, 71] width 4 height 4
click at [512, 73] on icon at bounding box center [511, 71] width 4 height 4
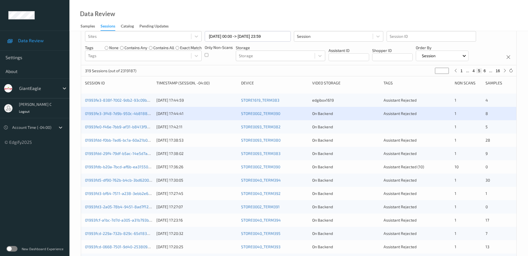
scroll to position [0, 0]
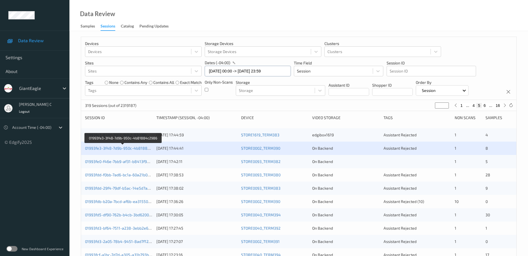
click at [249, 73] on input "12/09/2025 00:00 -> 12/09/2025 23:59" at bounding box center [248, 71] width 86 height 11
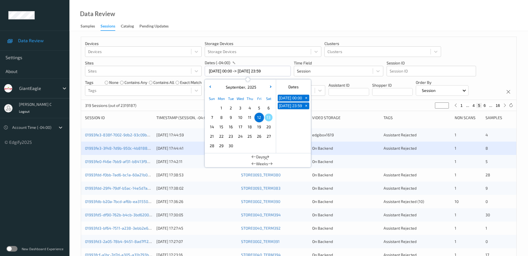
click at [293, 22] on div "Data Review Samples Sessions Catalog Pending Updates" at bounding box center [298, 15] width 459 height 31
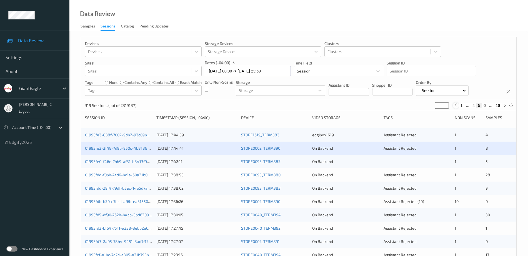
click at [459, 106] on div at bounding box center [456, 106] width 6 height 6
type input "*"
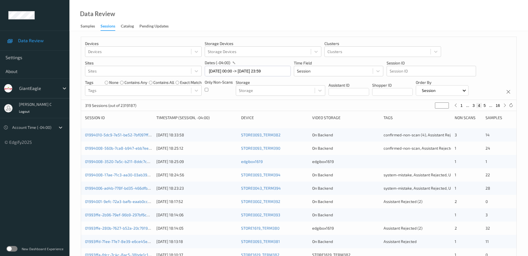
click at [462, 106] on button "1" at bounding box center [462, 105] width 6 height 5
type input "*"
click at [473, 104] on button "2" at bounding box center [474, 105] width 6 height 5
type input "*"
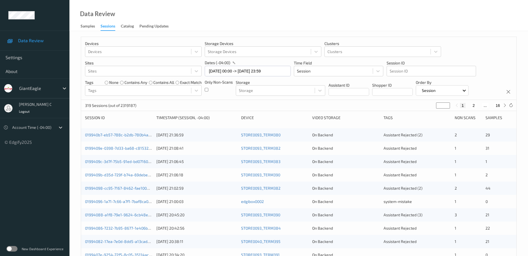
type input "*"
click at [478, 106] on button "3" at bounding box center [480, 105] width 6 height 5
type input "*"
click at [466, 107] on div "1 2 3 4 ... 16" at bounding box center [481, 105] width 42 height 5
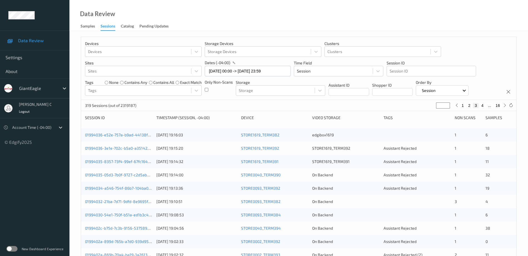
click at [463, 104] on button "1" at bounding box center [463, 105] width 6 height 5
type input "*"
click at [464, 105] on button "1" at bounding box center [463, 105] width 6 height 5
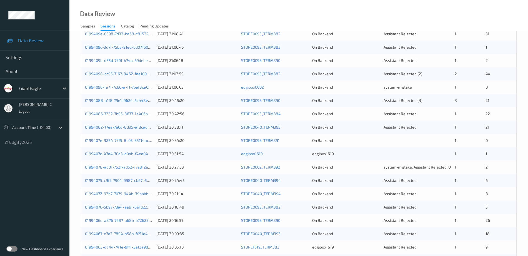
scroll to position [58, 0]
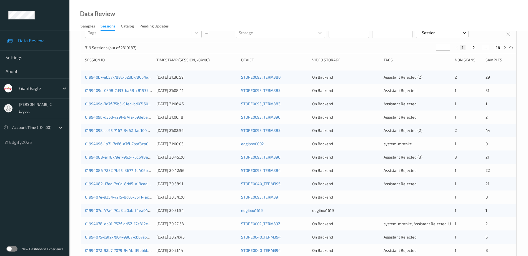
click at [471, 50] on div "1 2 ... 16" at bounding box center [481, 48] width 54 height 6
click at [472, 46] on button "2" at bounding box center [474, 47] width 6 height 5
type input "*"
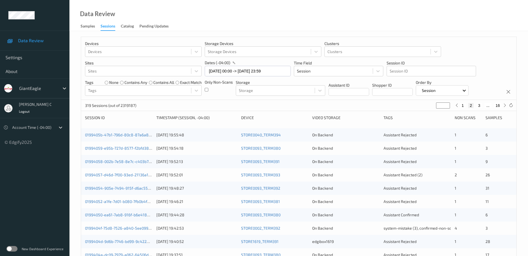
click at [479, 106] on button "3" at bounding box center [480, 105] width 6 height 5
type input "*"
click at [482, 105] on button "4" at bounding box center [483, 105] width 6 height 5
type input "*"
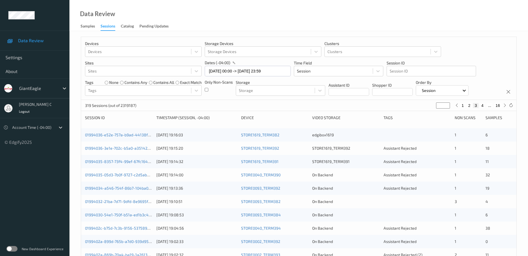
type input "*"
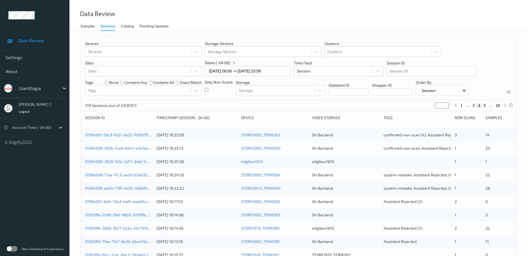
click at [498, 106] on button "16" at bounding box center [498, 105] width 8 height 5
type input "**"
click at [485, 103] on button "15" at bounding box center [486, 105] width 8 height 5
type input "**"
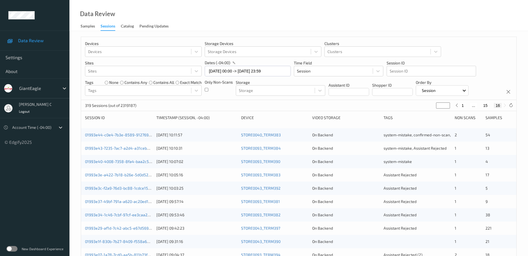
type input "**"
click at [480, 105] on button "14" at bounding box center [480, 105] width 8 height 5
type input "**"
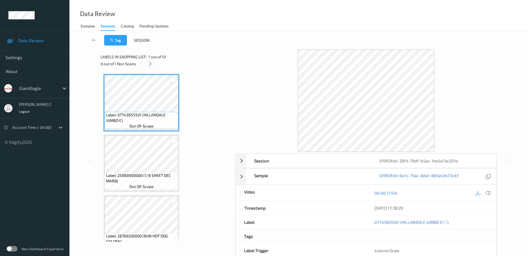
click at [150, 64] on icon at bounding box center [150, 63] width 5 height 5
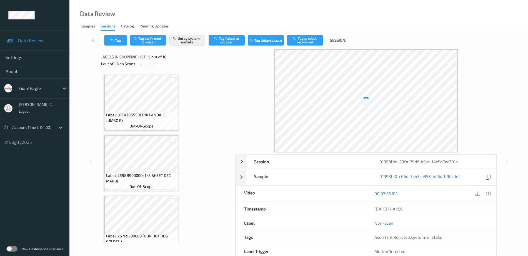
scroll to position [427, 0]
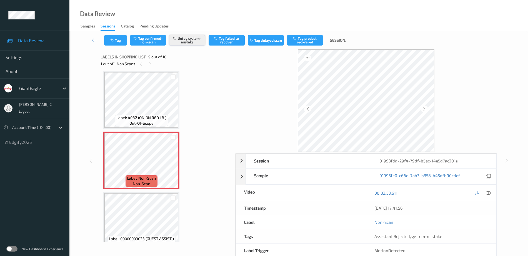
click at [189, 39] on button "Untag system-mistake" at bounding box center [187, 40] width 36 height 11
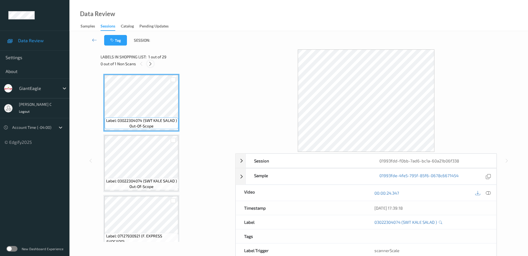
click at [152, 63] on icon at bounding box center [150, 63] width 5 height 5
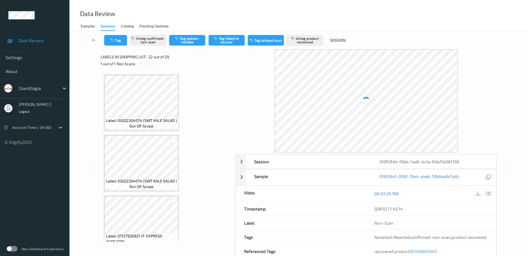
scroll to position [1215, 0]
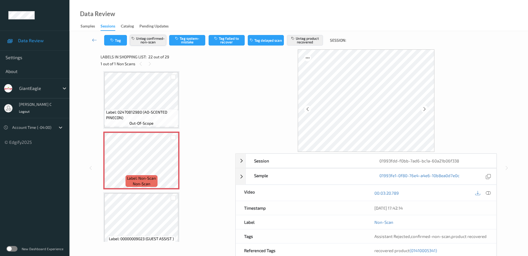
click at [155, 43] on button "Untag confirmed-non-scan" at bounding box center [148, 40] width 36 height 11
click at [301, 41] on button "Untag product recovered" at bounding box center [305, 40] width 36 height 11
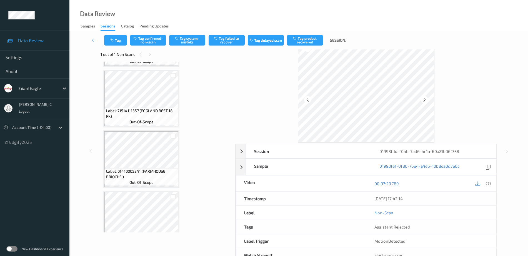
scroll to position [0, 0]
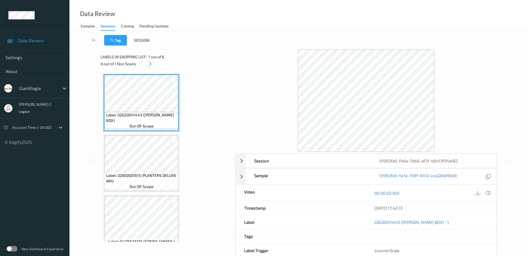
click at [150, 66] on icon at bounding box center [150, 63] width 5 height 5
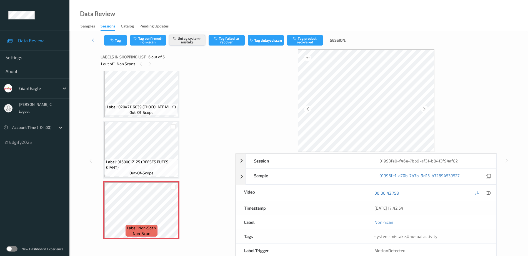
click at [189, 45] on button "Untag system-mistake" at bounding box center [187, 40] width 36 height 11
click at [118, 36] on button "Tag" at bounding box center [115, 40] width 23 height 11
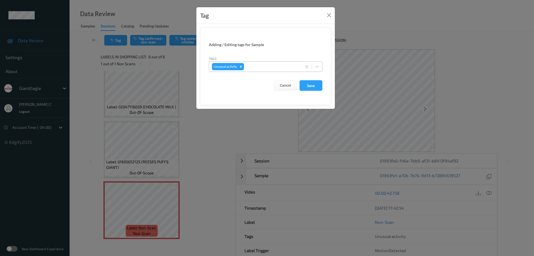
click at [242, 68] on icon "Remove Unusual activity" at bounding box center [241, 67] width 4 height 4
click at [307, 83] on button "Save" at bounding box center [310, 85] width 23 height 11
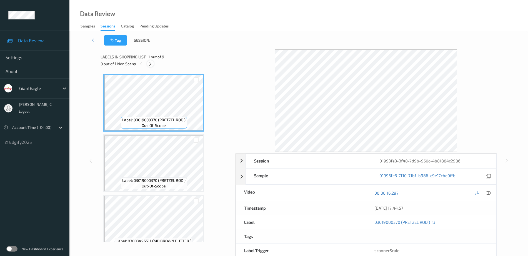
click at [150, 64] on icon at bounding box center [150, 63] width 5 height 5
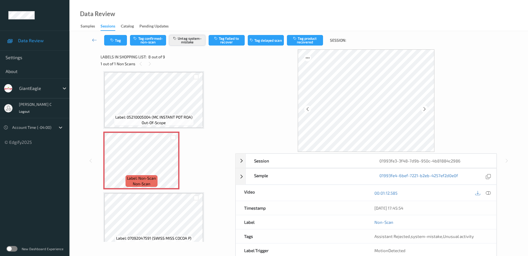
click at [180, 44] on button "Untag system-mistake" at bounding box center [187, 40] width 36 height 11
click at [118, 42] on button "Tag" at bounding box center [115, 40] width 23 height 11
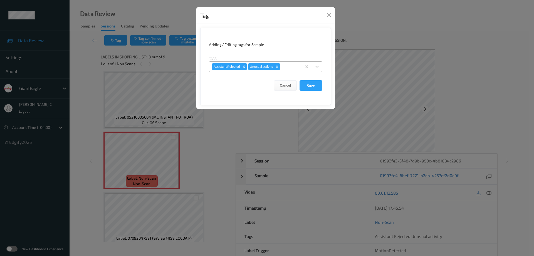
click at [280, 66] on div "Assistant Rejected Unusual activity" at bounding box center [255, 66] width 93 height 9
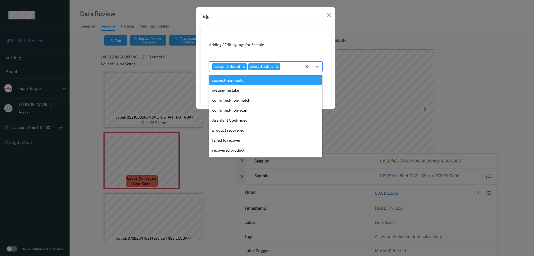
click at [277, 66] on icon "Remove Unusual activity" at bounding box center [277, 67] width 2 height 2
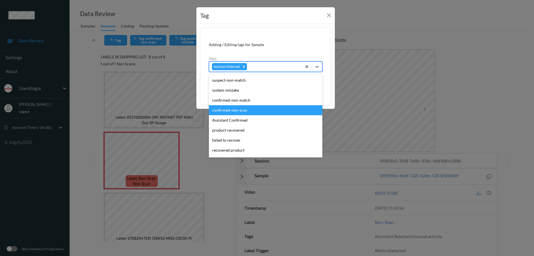
click at [300, 34] on form "Adding / Editing tags for Sample Tags option Unusual activity, deselected. opti…" at bounding box center [265, 66] width 131 height 77
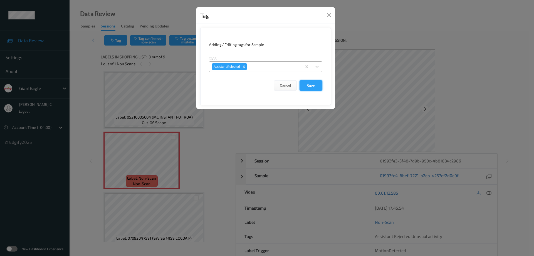
click at [307, 85] on button "Save" at bounding box center [310, 85] width 23 height 11
